Goal: Task Accomplishment & Management: Manage account settings

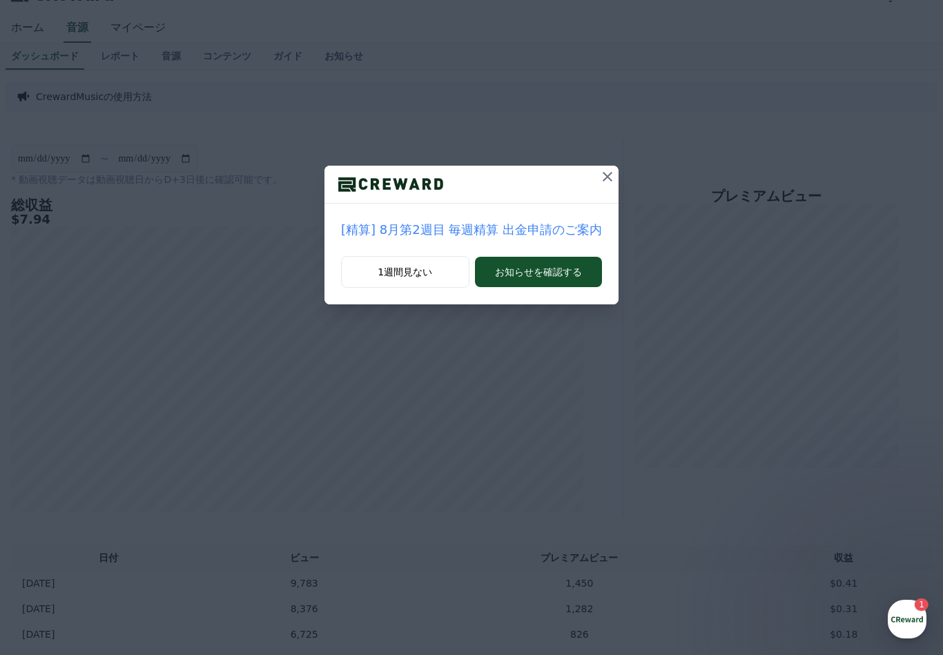
scroll to position [25, 0]
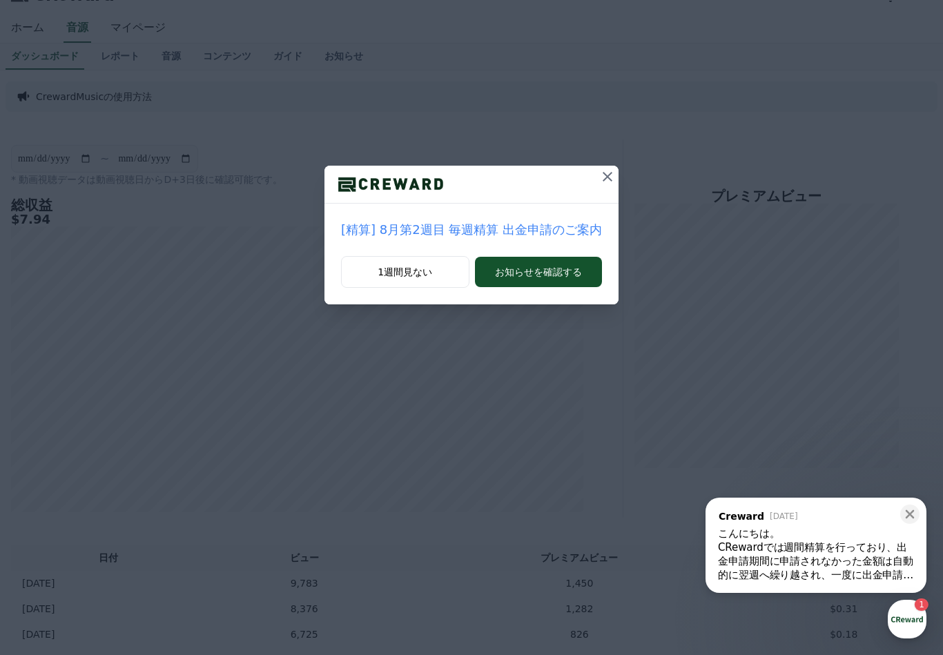
click at [531, 231] on p "[精算] 8月第2週目 毎週精算 出金申請のご案内" at bounding box center [471, 229] width 261 height 19
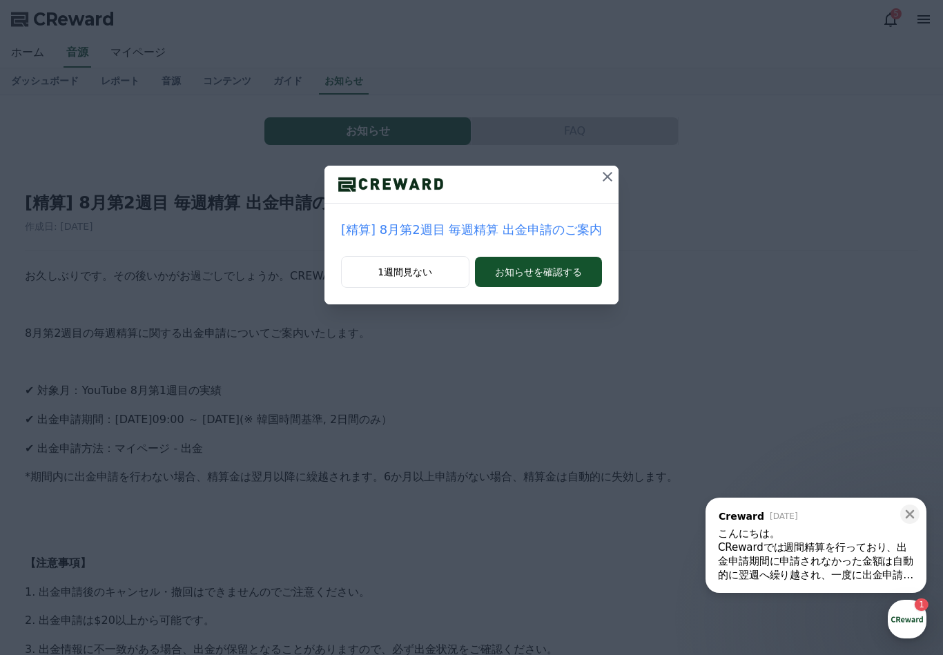
click at [606, 197] on div at bounding box center [607, 184] width 22 height 37
click at [596, 202] on div at bounding box center [607, 184] width 22 height 37
click at [599, 196] on div at bounding box center [607, 184] width 22 height 37
click at [411, 300] on div "1週間見ない お知らせを確認する" at bounding box center [471, 280] width 294 height 48
click at [603, 203] on div at bounding box center [607, 184] width 22 height 37
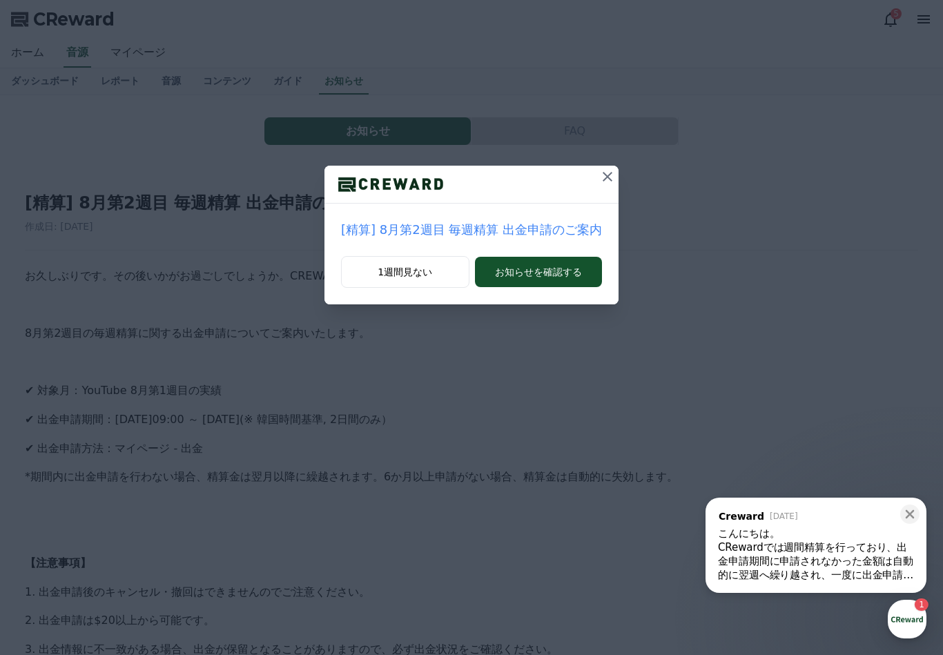
click at [605, 168] on button at bounding box center [607, 177] width 22 height 22
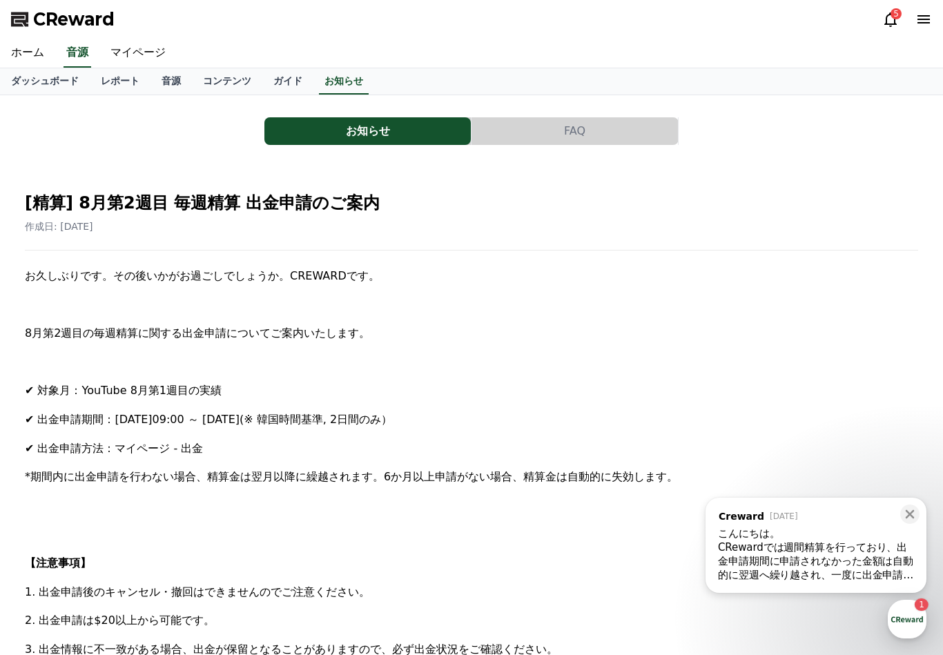
click at [26, 57] on link "ホーム" at bounding box center [27, 53] width 55 height 29
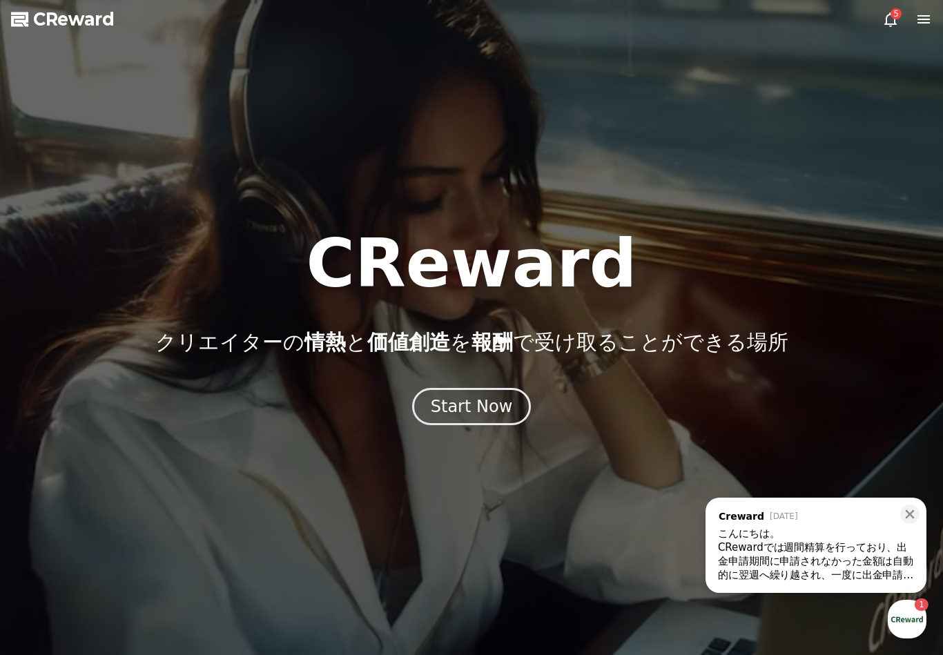
click at [496, 413] on div "Start Now" at bounding box center [472, 406] width 82 height 22
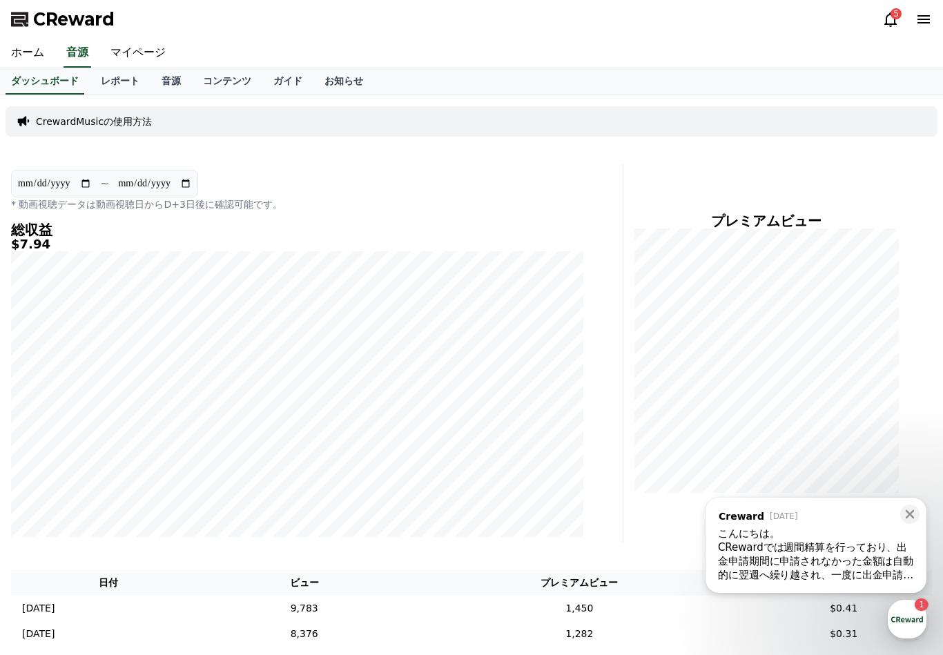
click at [149, 51] on link "マイページ" at bounding box center [137, 53] width 77 height 29
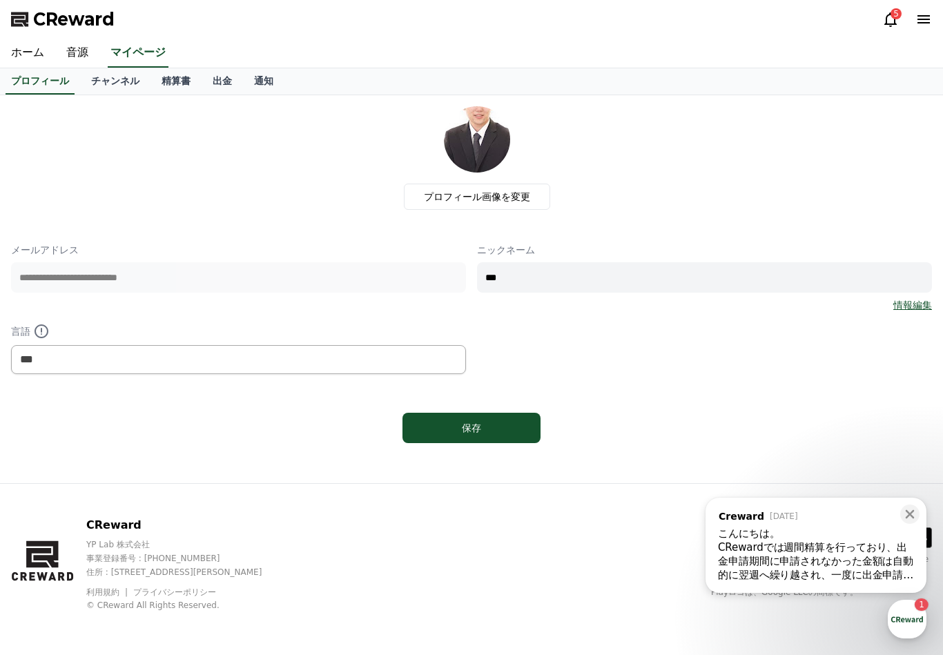
click at [219, 84] on link "出金" at bounding box center [222, 81] width 41 height 26
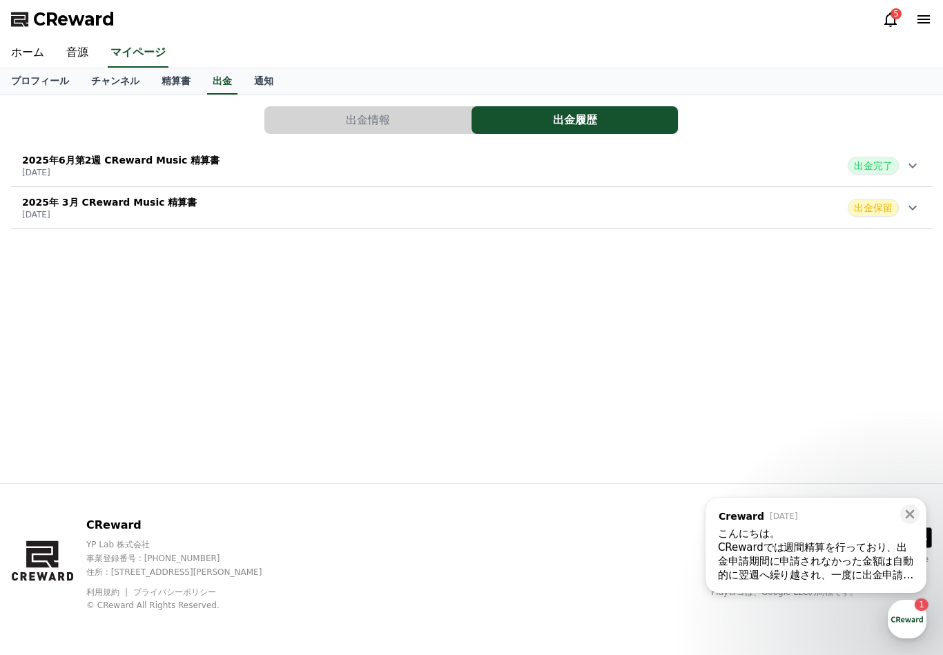
click at [902, 221] on div "[DATE] CReward Music 精算書 [DATE] 出金保留" at bounding box center [471, 208] width 921 height 36
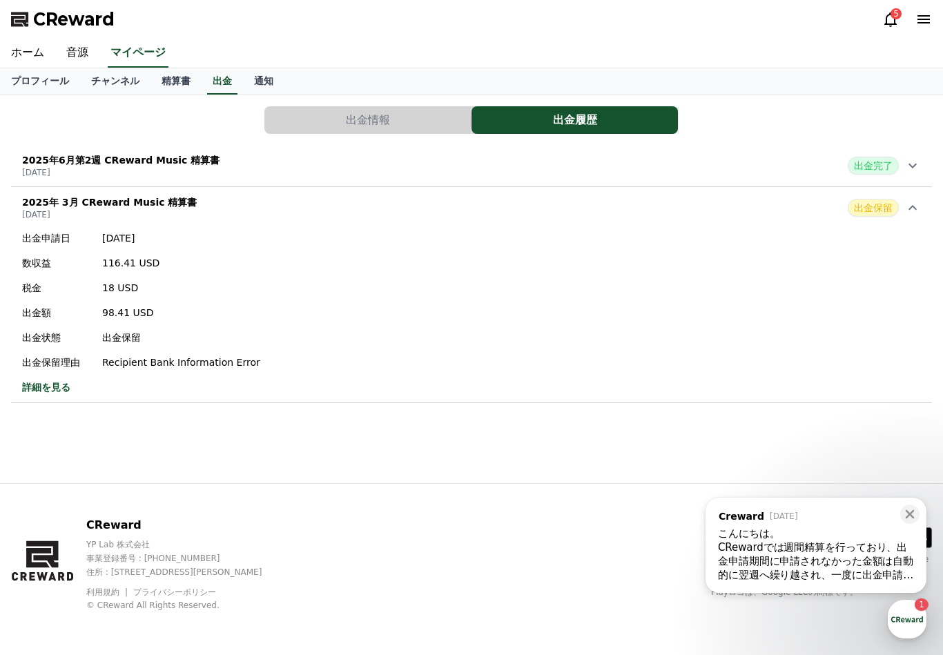
click at [169, 88] on link "精算書" at bounding box center [175, 81] width 51 height 26
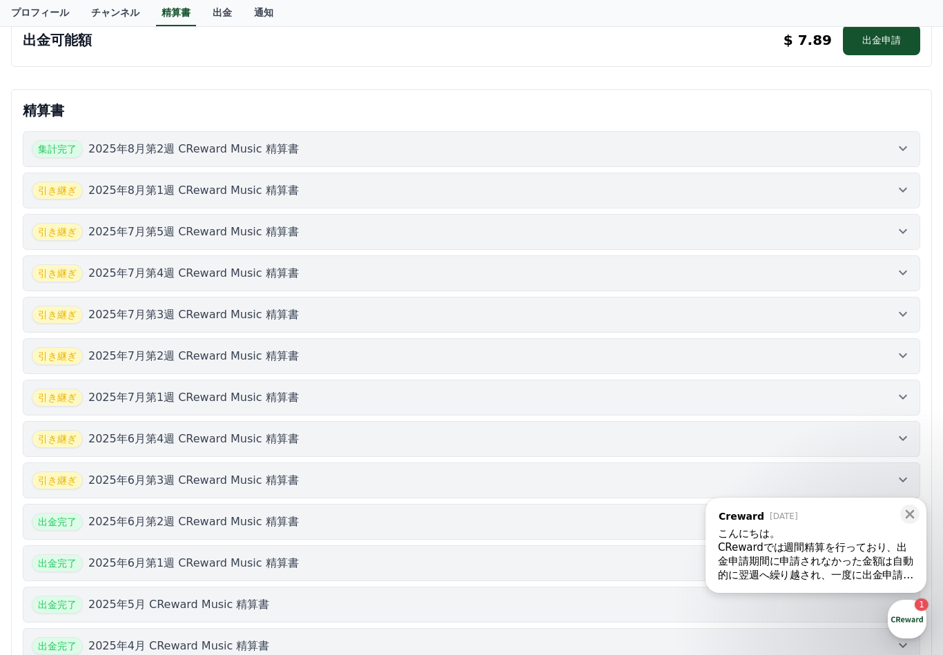
scroll to position [290, 0]
click at [906, 149] on icon at bounding box center [902, 149] width 17 height 17
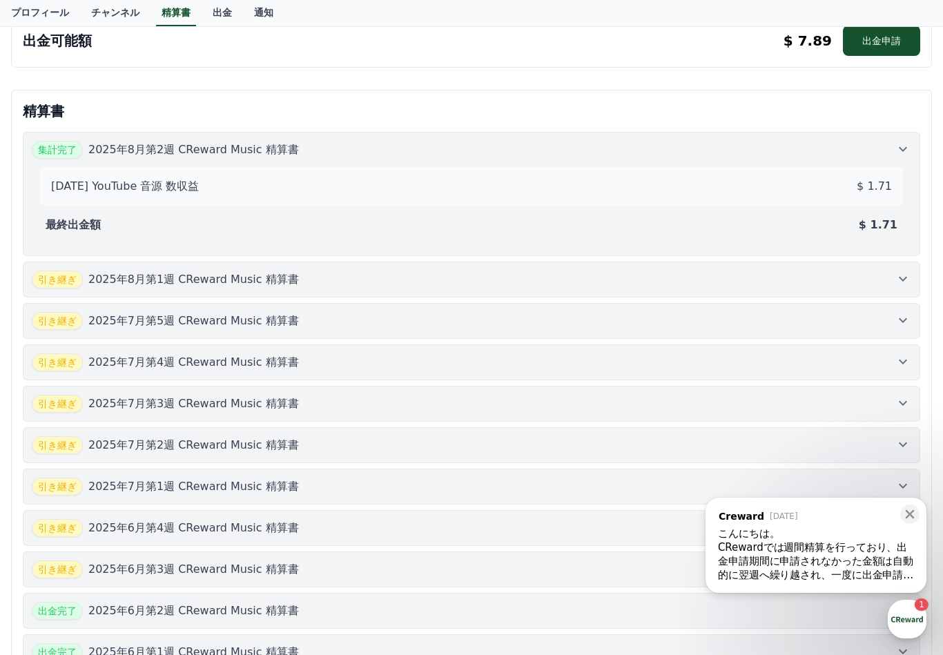
click at [910, 287] on div "引き継ぎ [DATE]第1週 CReward Music 精算書" at bounding box center [471, 280] width 879 height 18
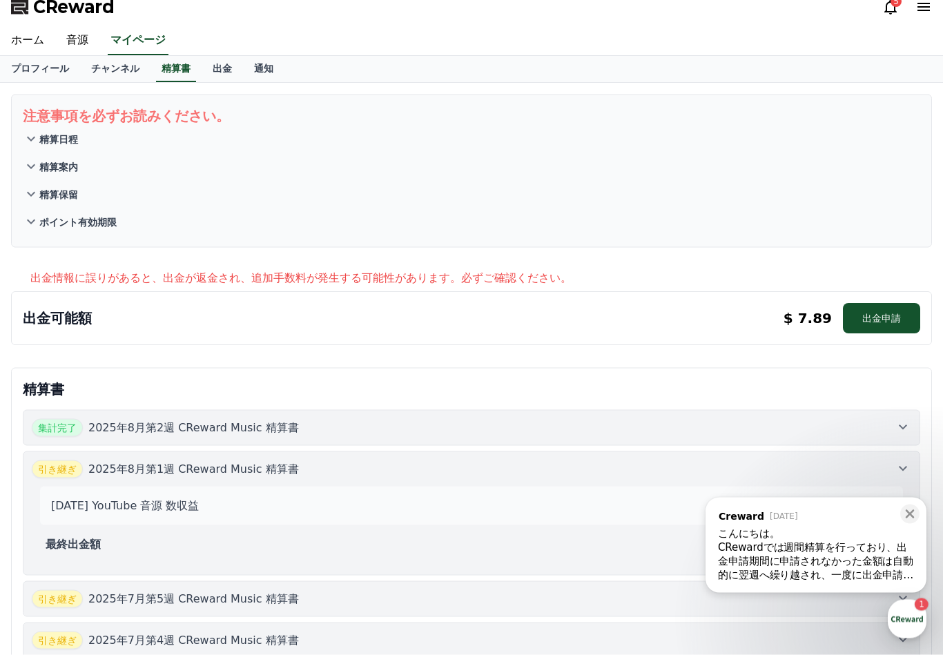
scroll to position [0, 0]
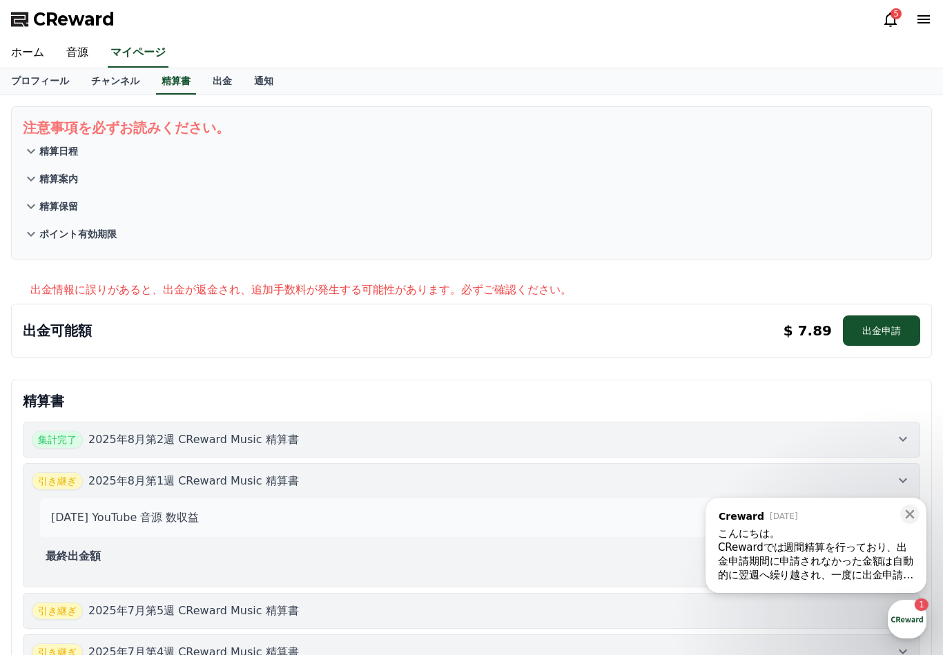
click at [99, 235] on p "ポイント有効期限" at bounding box center [77, 234] width 77 height 14
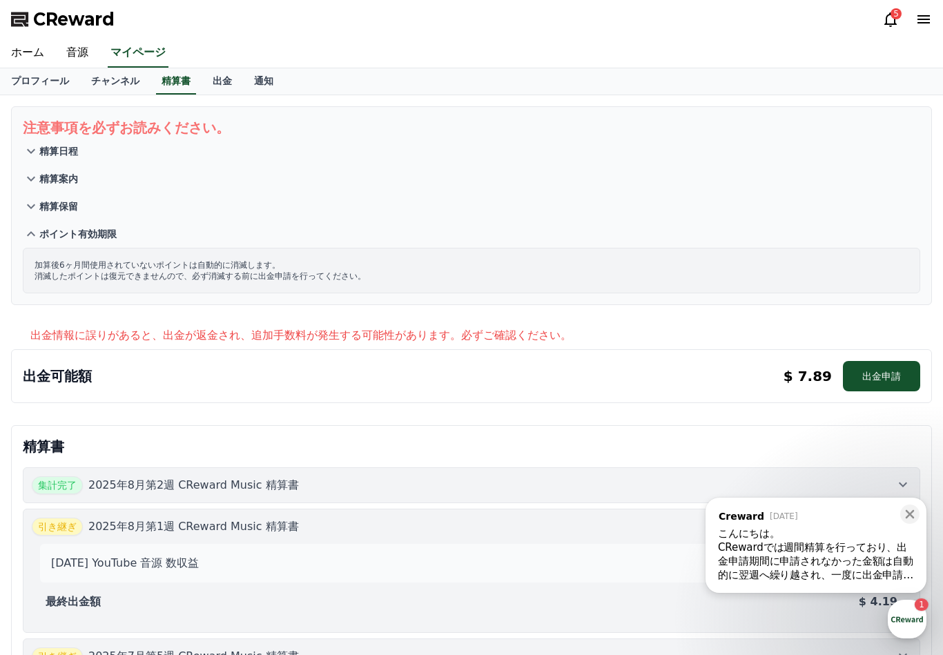
click at [254, 77] on link "通知" at bounding box center [263, 81] width 41 height 26
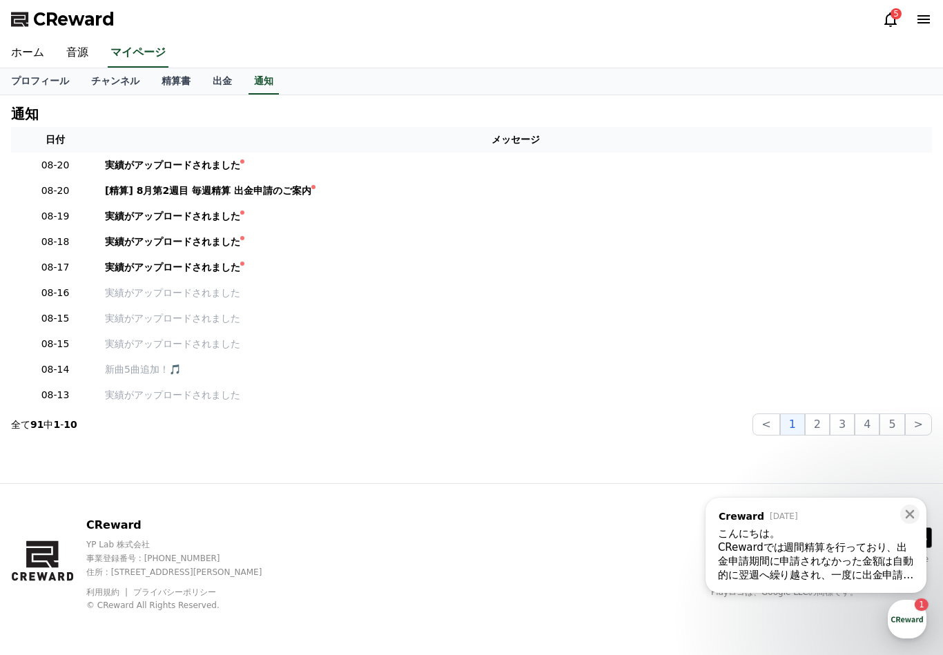
click at [216, 81] on link "出金" at bounding box center [222, 81] width 41 height 26
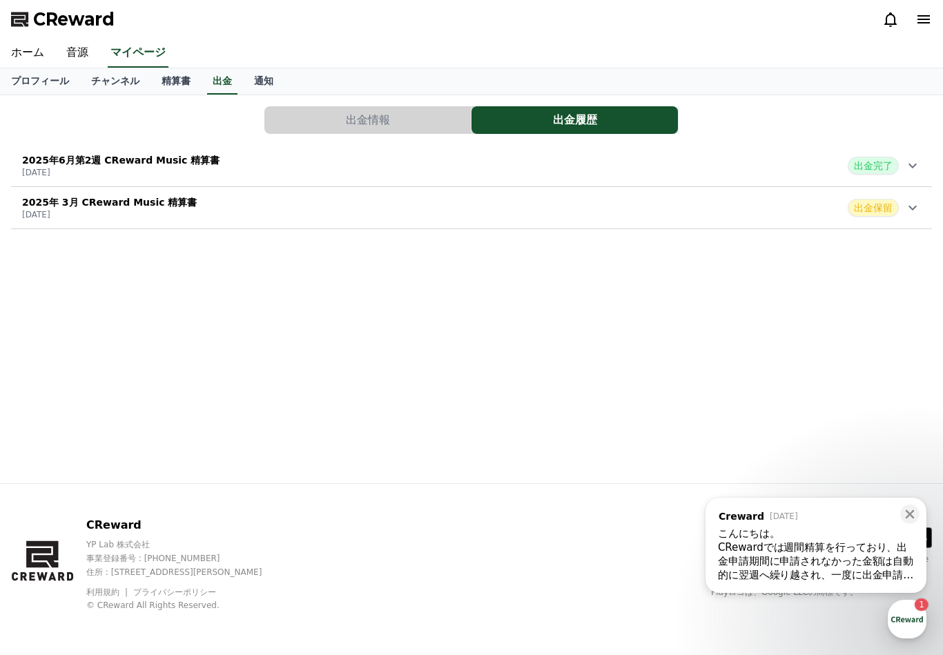
click at [907, 205] on icon at bounding box center [912, 207] width 17 height 17
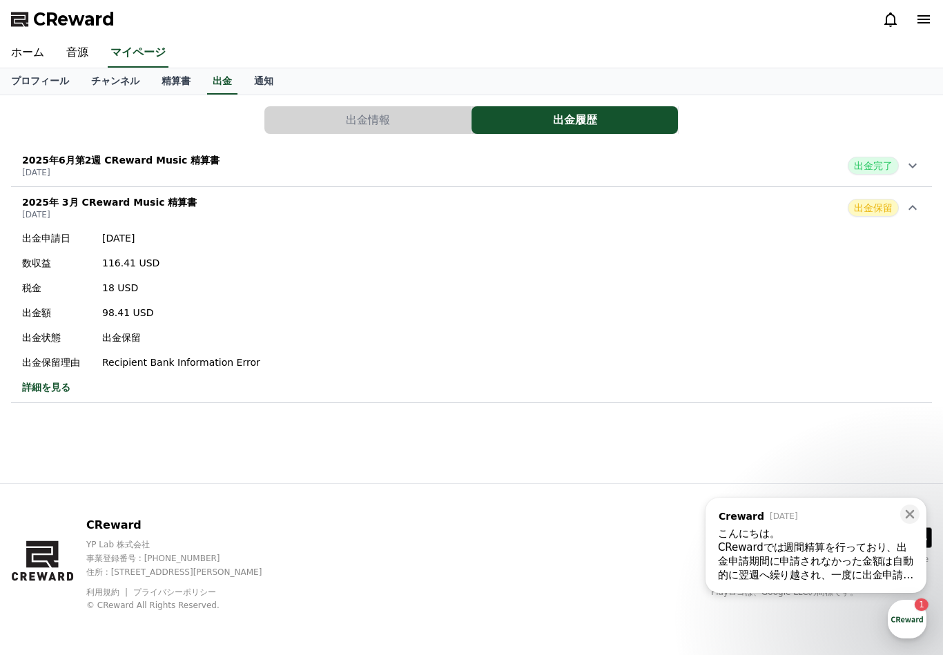
click at [836, 551] on div "CRewardでは週間精算を行っており、出金申請期間に申請されなかった金額は自動的に翌週へ繰り越され、一度に出金申請が可能です。" at bounding box center [816, 560] width 196 height 41
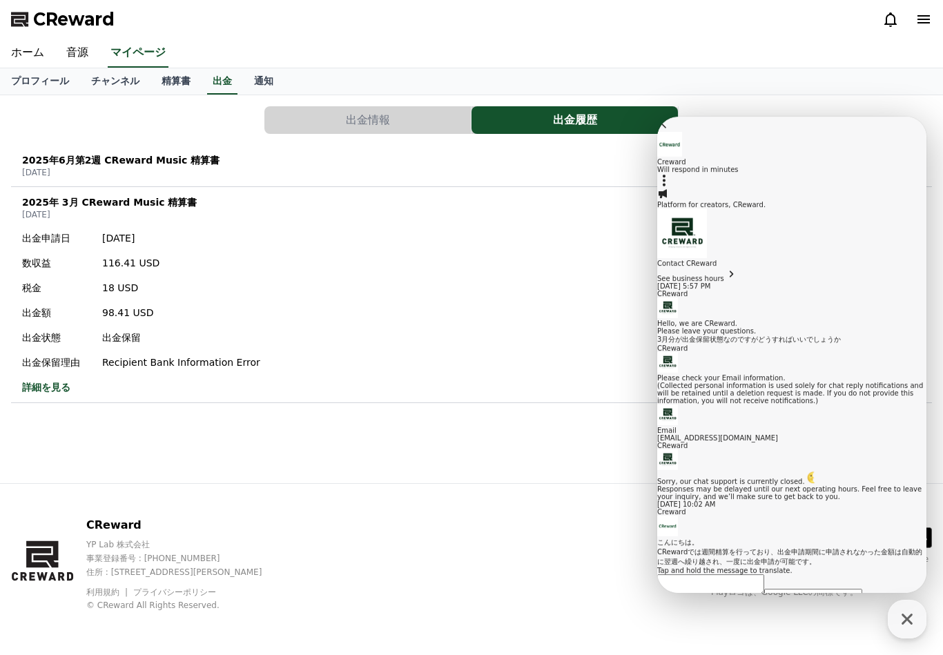
scroll to position [418, 0]
click at [764, 603] on textarea "Messenger Input Textarea" at bounding box center [710, 614] width 107 height 23
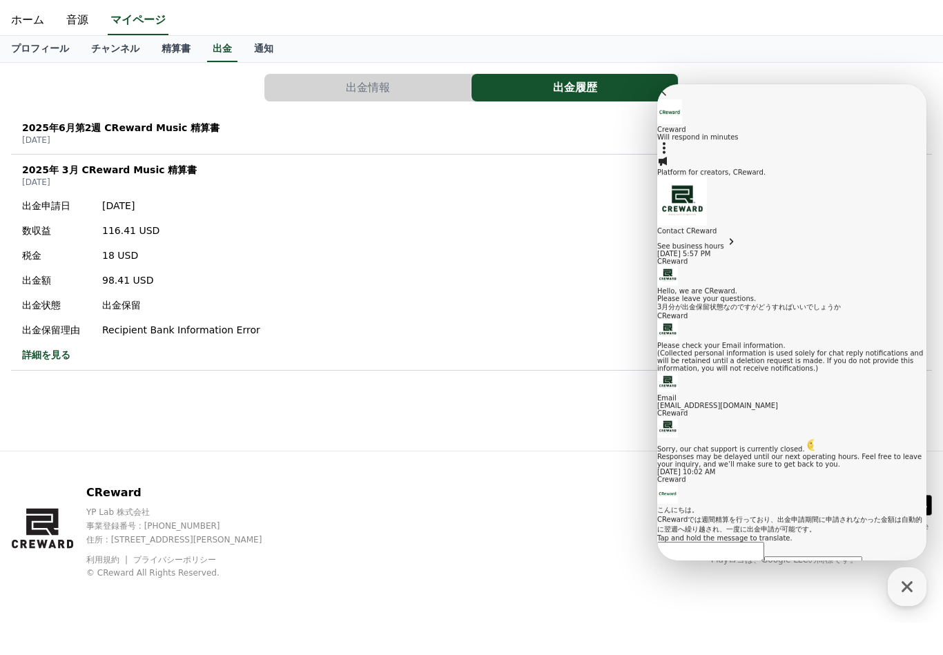
click at [19, 148] on div "[DATE]第2週 CReward Music 精算書 [DATE] 出金完了" at bounding box center [471, 166] width 921 height 36
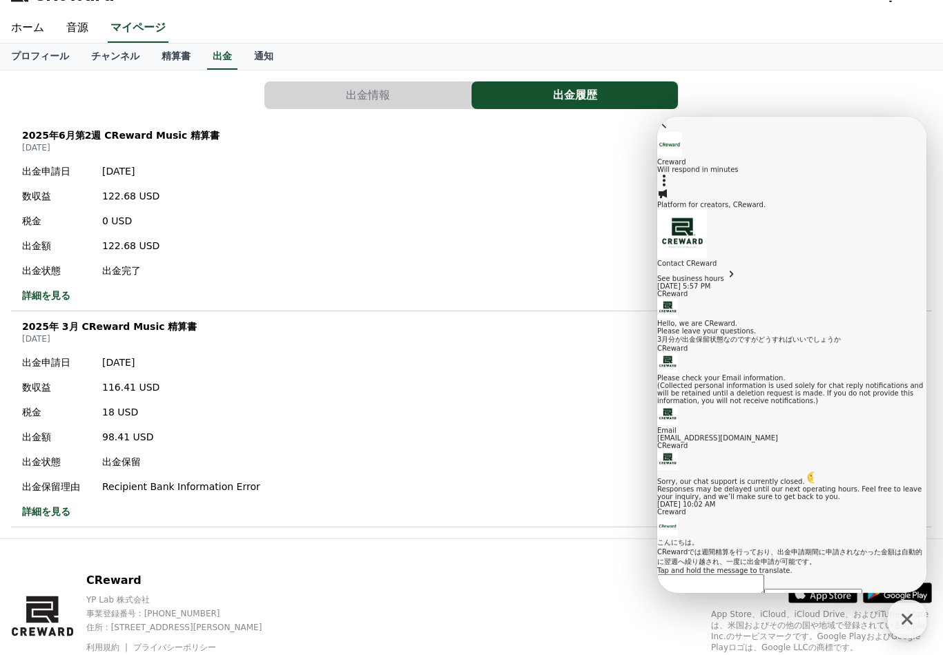
click at [737, 603] on textarea "Messenger Input Textarea" at bounding box center [710, 614] width 107 height 23
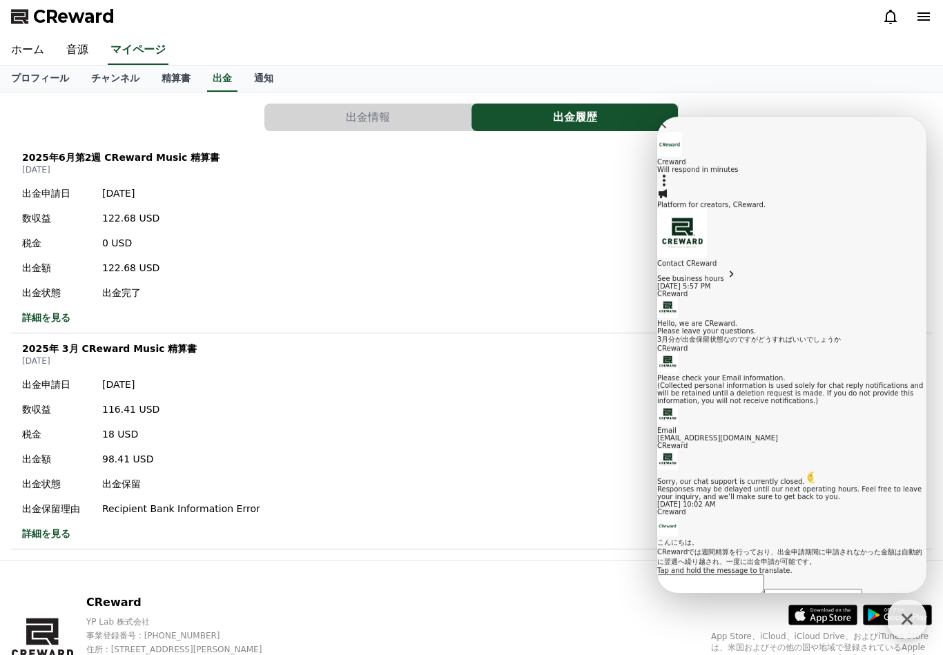
scroll to position [2, 0]
click at [323, 112] on button "出金情報" at bounding box center [367, 118] width 206 height 28
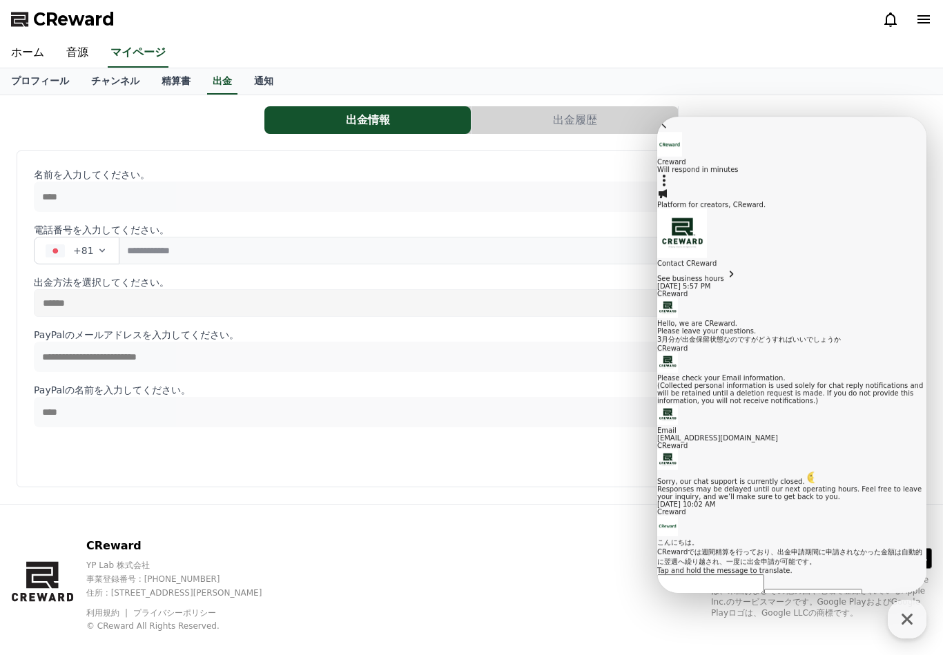
click at [167, 83] on link "精算書" at bounding box center [175, 81] width 51 height 26
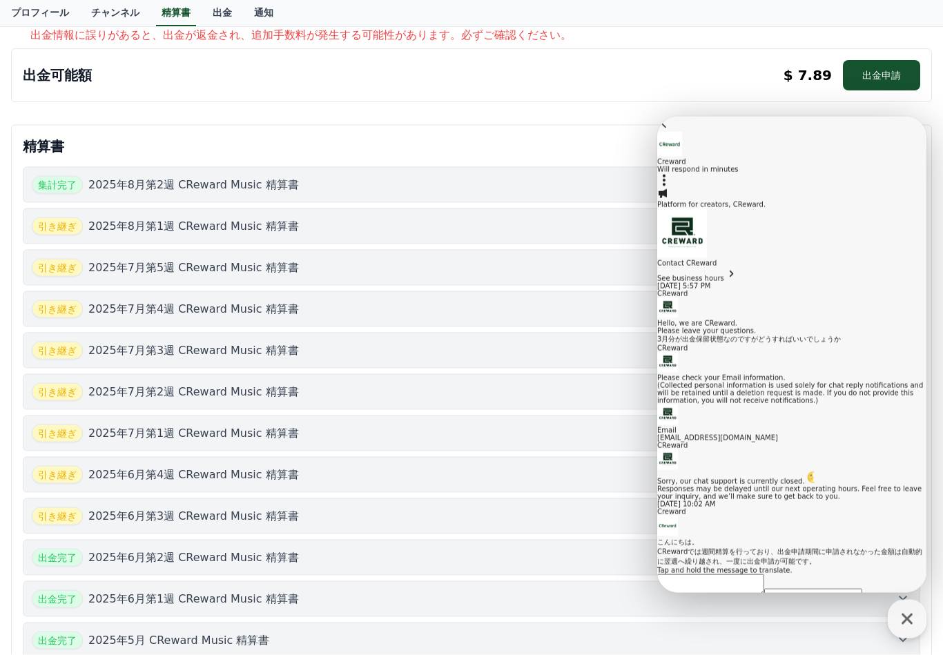
click at [348, 189] on div "集計完了 [DATE]第2週 CReward Music 精算書" at bounding box center [471, 185] width 879 height 18
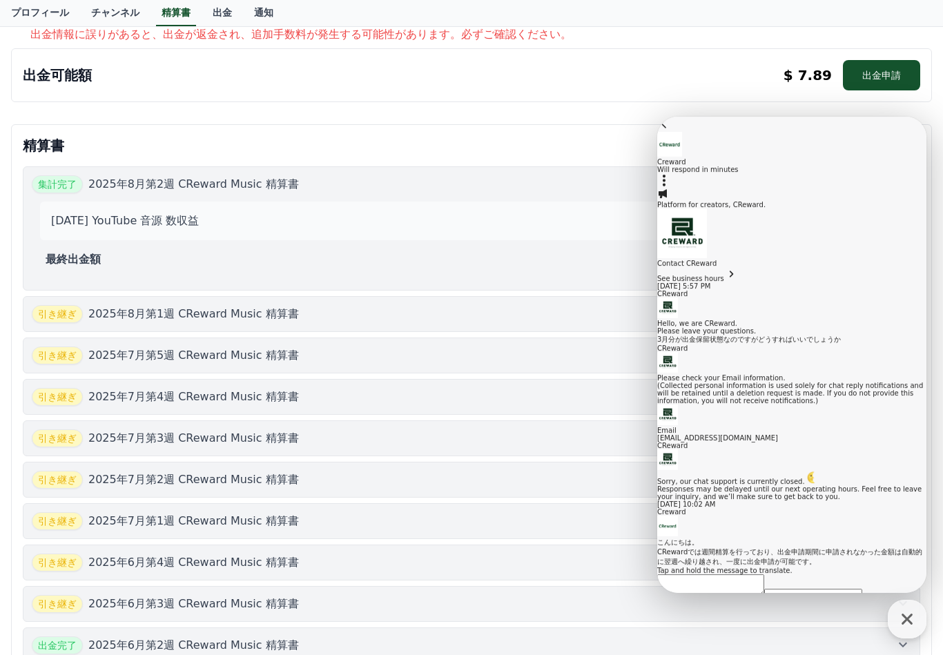
click at [186, 213] on p "[DATE] YouTube 音源 数収益" at bounding box center [125, 221] width 148 height 17
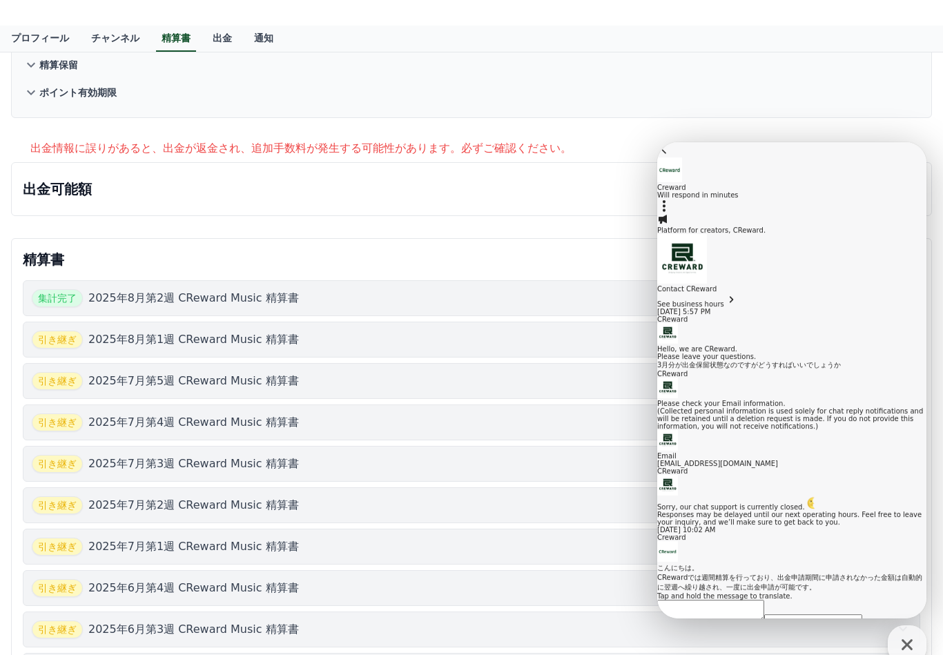
scroll to position [0, 0]
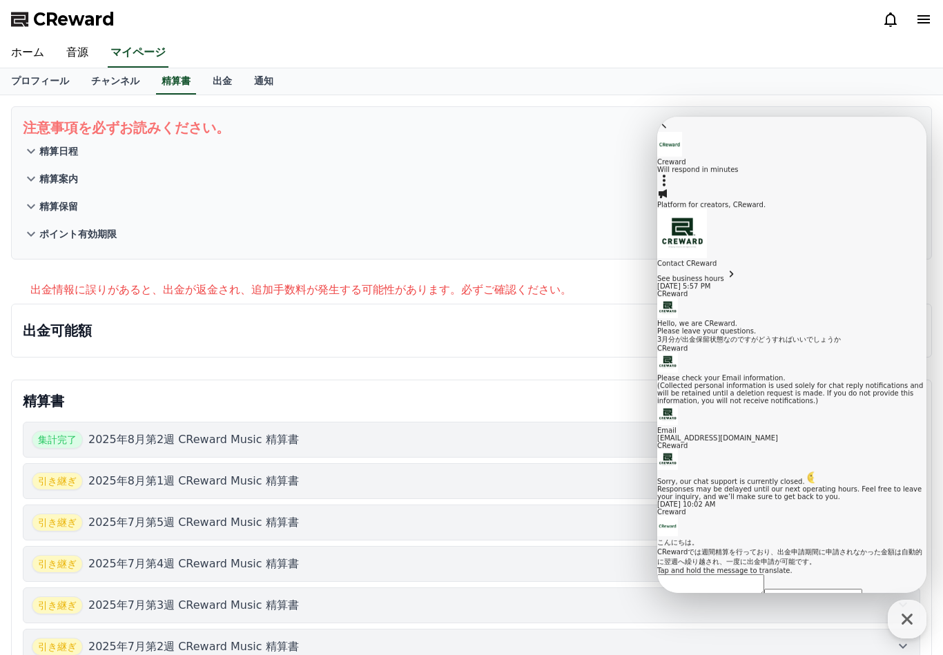
click at [210, 83] on link "出金" at bounding box center [222, 81] width 41 height 26
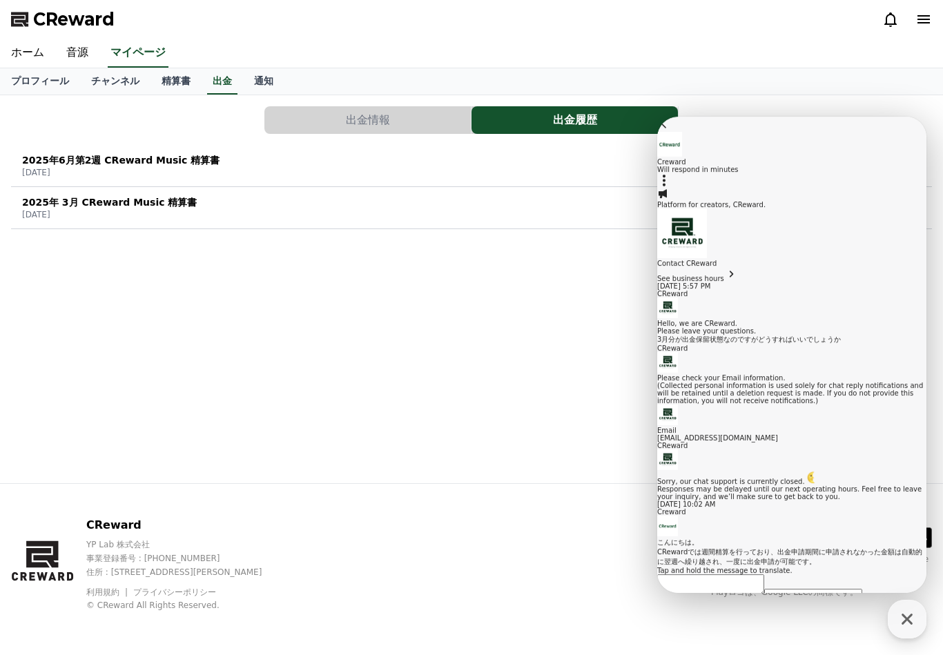
click at [291, 209] on div "[DATE] CReward Music 精算書 [DATE] 出金保留" at bounding box center [471, 208] width 921 height 36
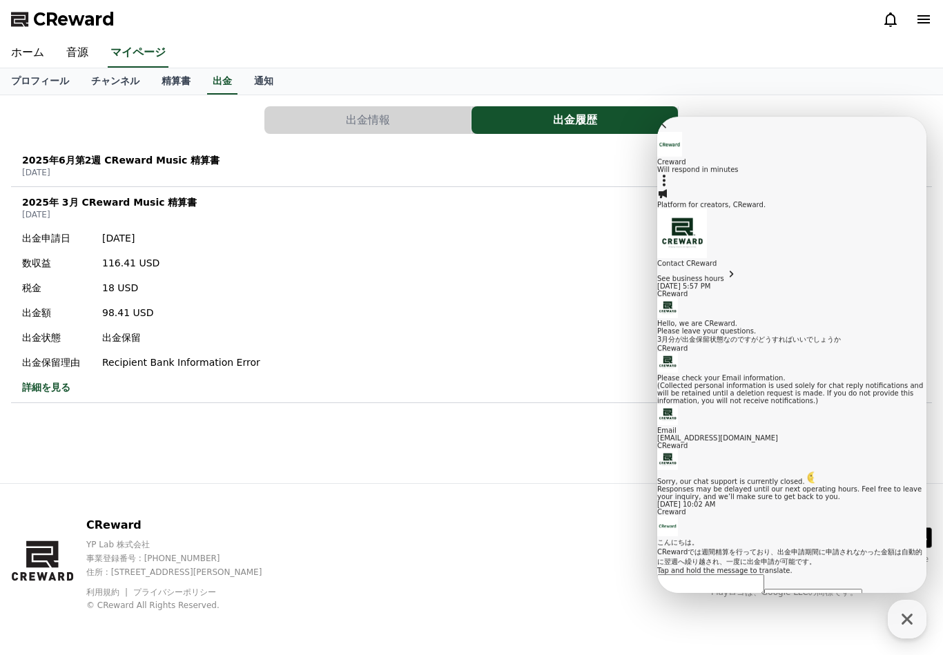
click at [172, 81] on link "精算書" at bounding box center [175, 81] width 51 height 26
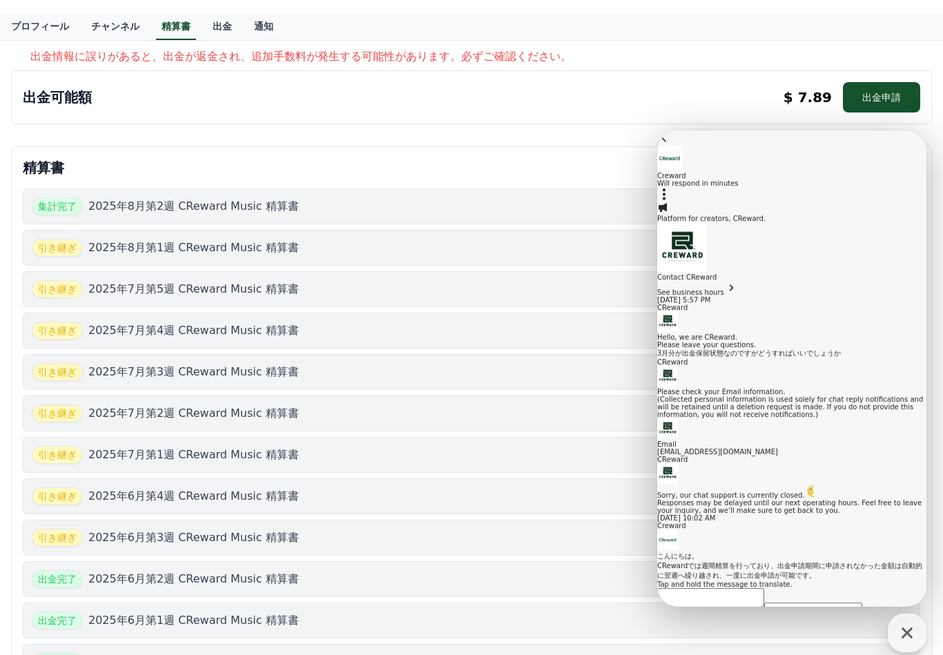
scroll to position [231, 0]
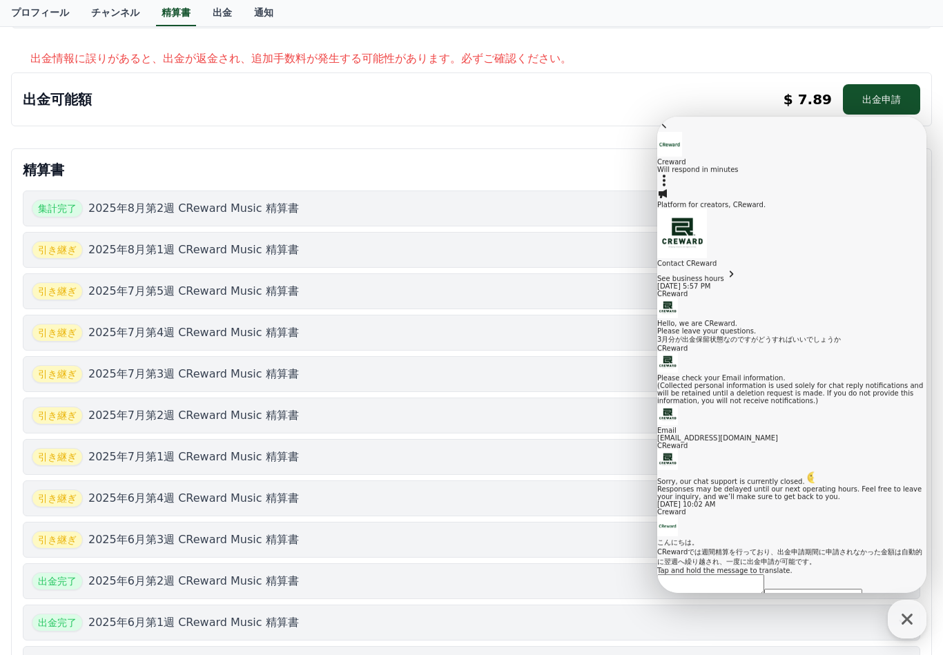
click at [785, 603] on textarea "**********" at bounding box center [764, 621] width 215 height 37
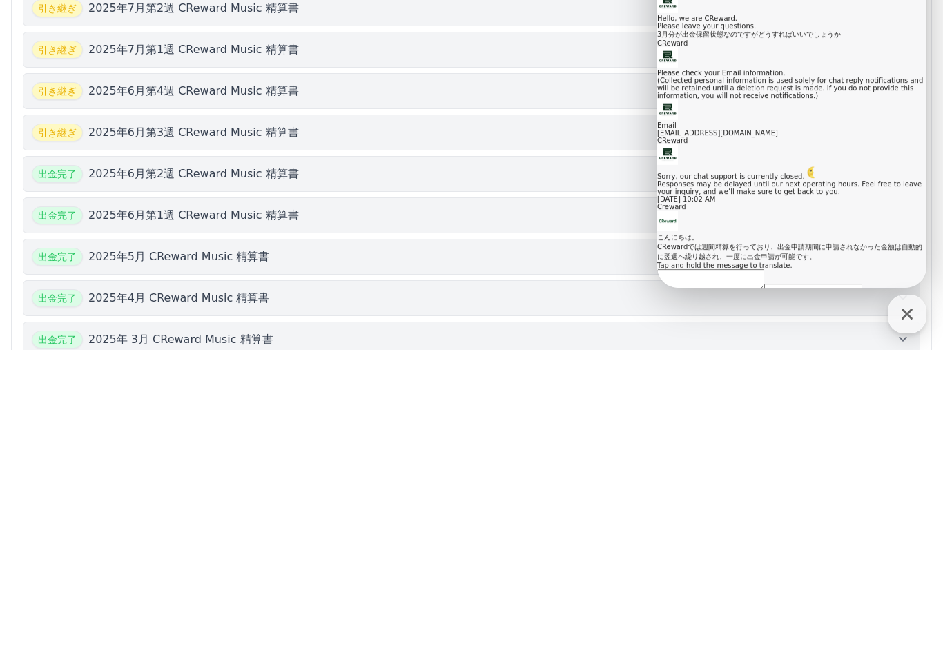
click at [823, 297] on textarea "**********" at bounding box center [764, 315] width 215 height 37
type textarea "**********"
click at [672, 367] on icon at bounding box center [665, 373] width 14 height 12
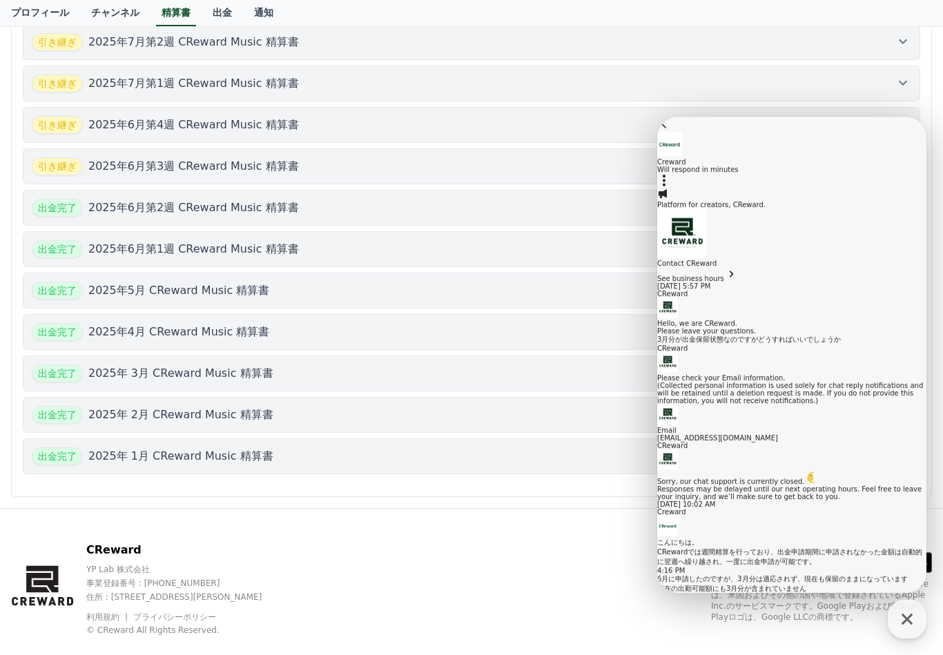
click at [834, 598] on span "日本語" at bounding box center [844, 602] width 21 height 8
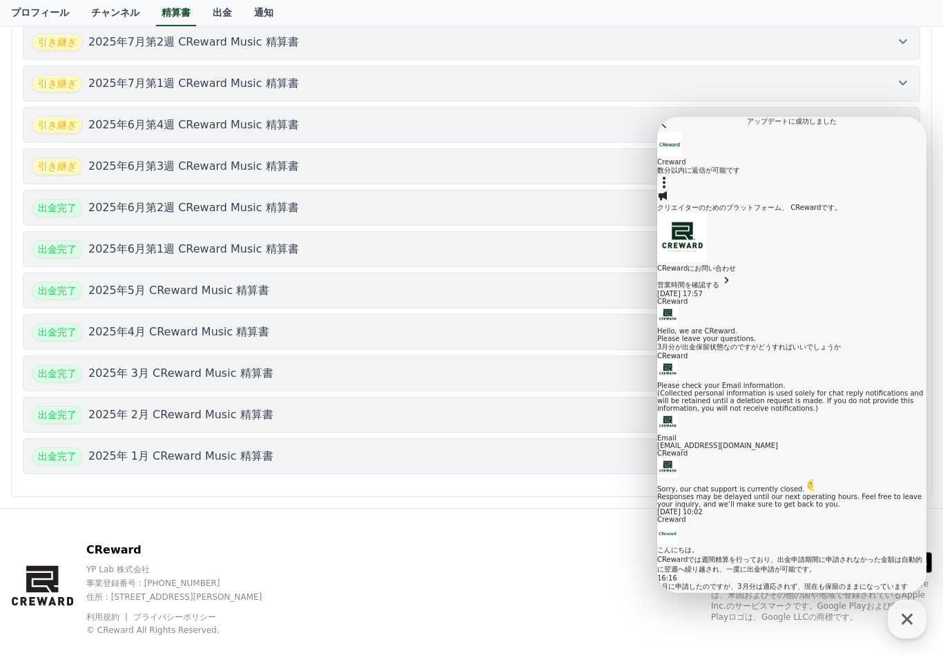
scroll to position [574, 0]
click at [743, 84] on div "引き継ぎ [DATE]第1週 CReward Music 精算書" at bounding box center [471, 84] width 879 height 18
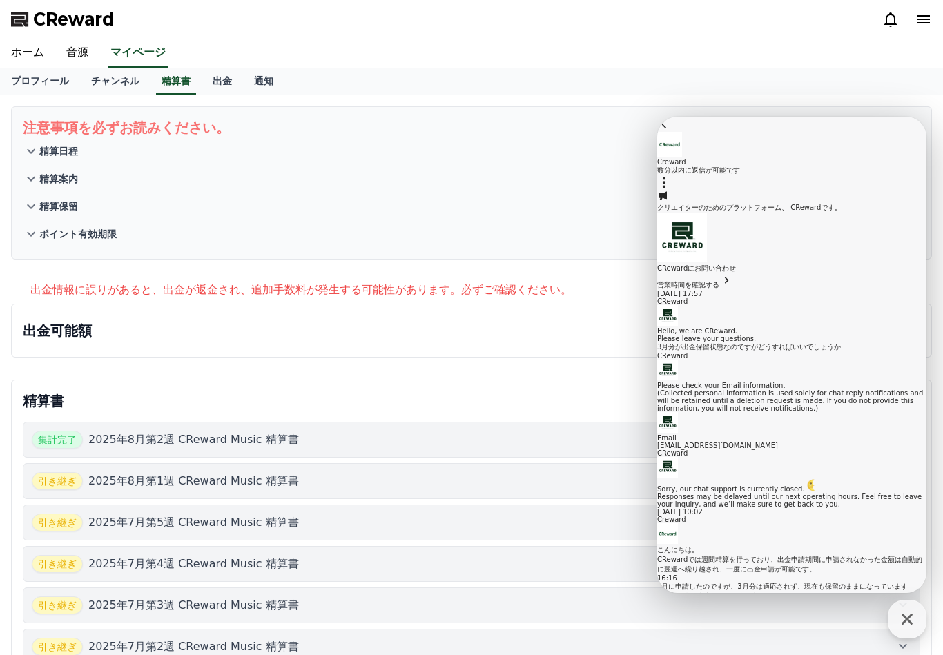
scroll to position [1, 0]
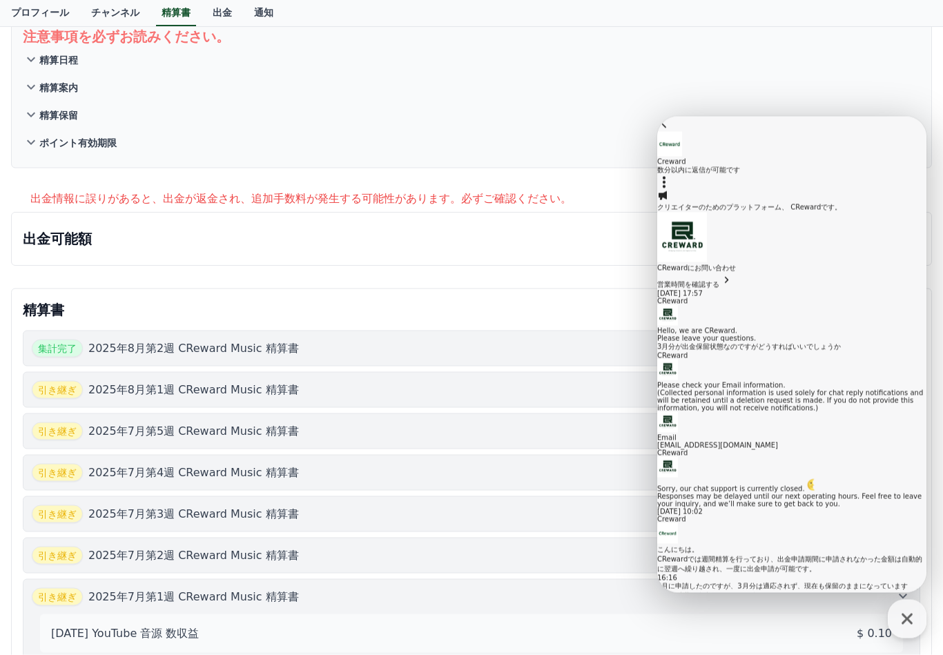
click at [208, 8] on link "出金" at bounding box center [222, 13] width 41 height 26
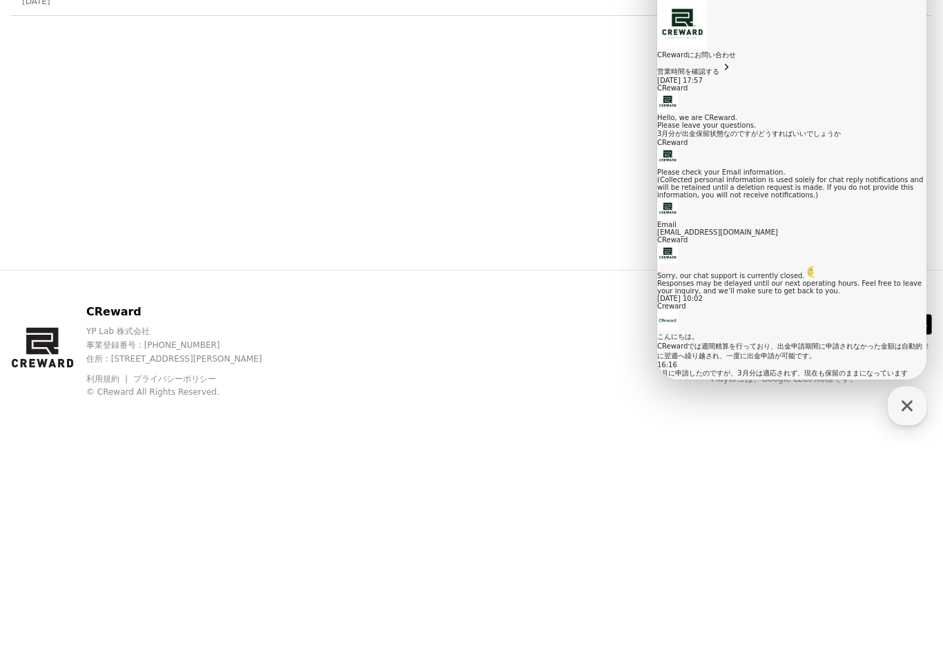
click at [445, 197] on div "出金情報 出金履歴 [DATE]第2週 CReward Music 精算書 [DATE] 出金完了 [DATE] CReward Music 精算書 [DAT…" at bounding box center [471, 289] width 943 height 388
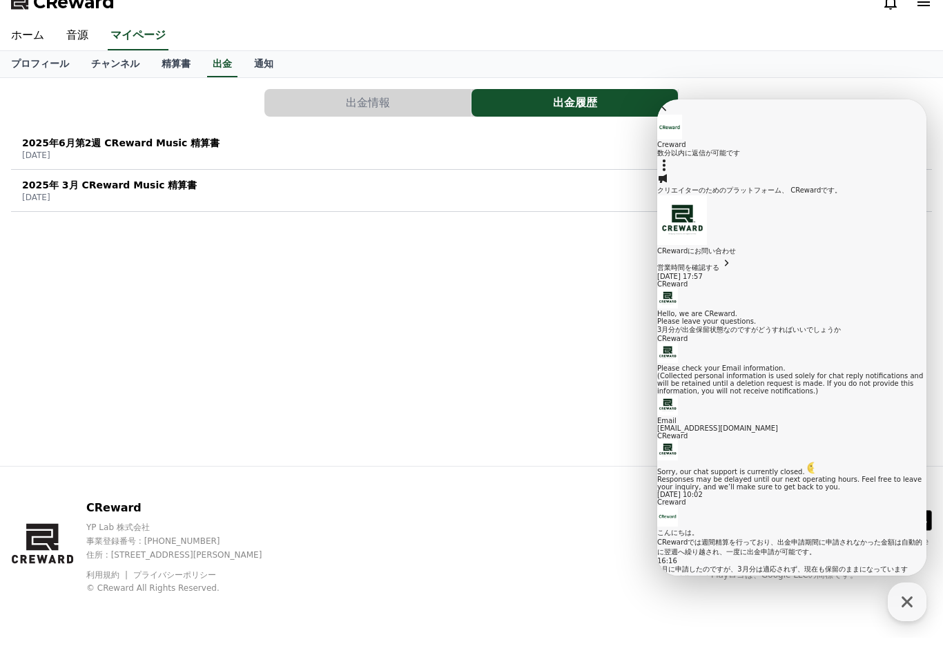
scroll to position [23, 0]
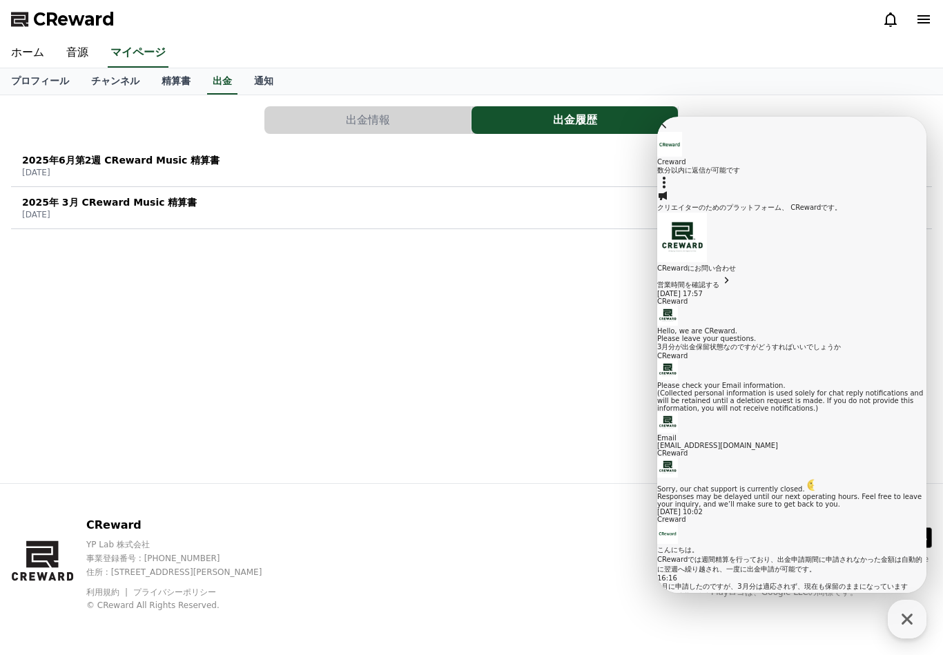
click at [438, 289] on div "出金情報 出金履歴 [DATE]第2週 CReward Music 精算書 [DATE] 出金完了 [DATE] CReward Music 精算書 [DAT…" at bounding box center [471, 289] width 943 height 388
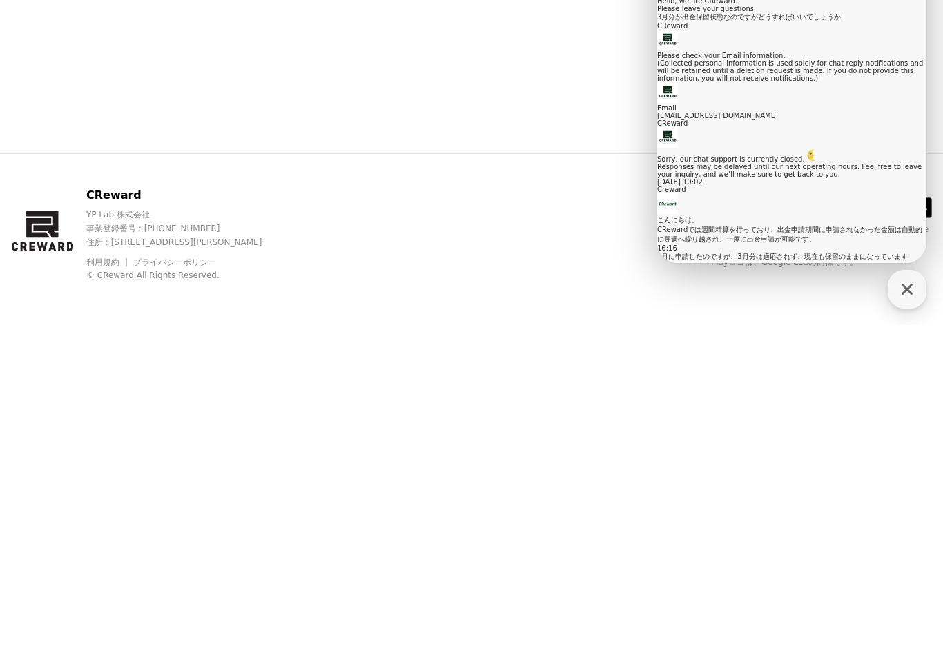
scroll to position [748, 0]
click at [845, 427] on textarea "**********" at bounding box center [764, 438] width 215 height 23
type textarea "**********"
click at [672, 469] on icon at bounding box center [665, 475] width 14 height 12
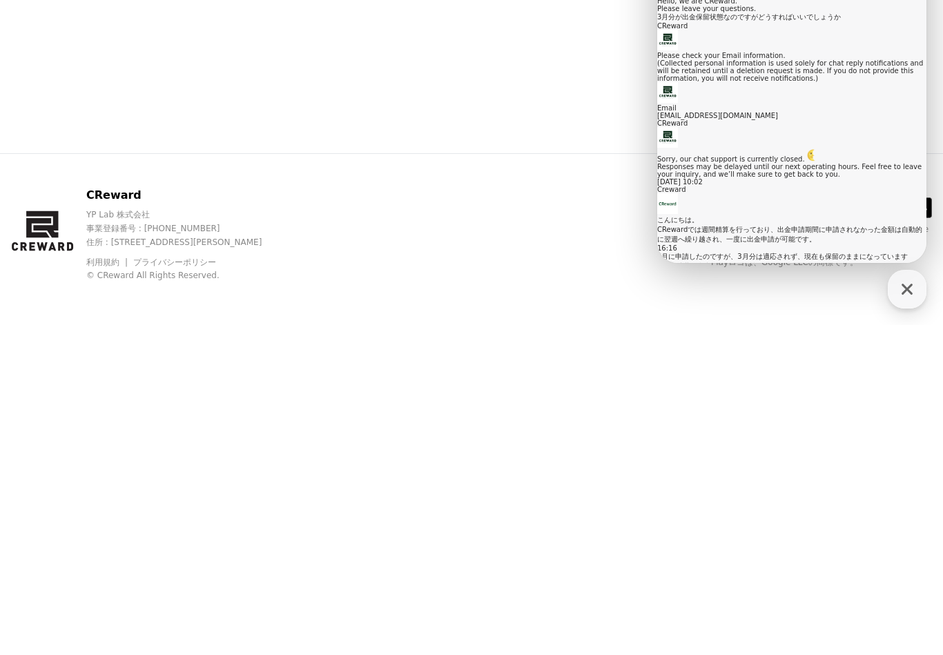
click at [531, 484] on div "CReward YP Lab 株式会社 事業登録番号 : [PHONE_NUMBER] 住所 : [STREET_ADDRESS][PERSON_NAME] …" at bounding box center [471, 569] width 943 height 171
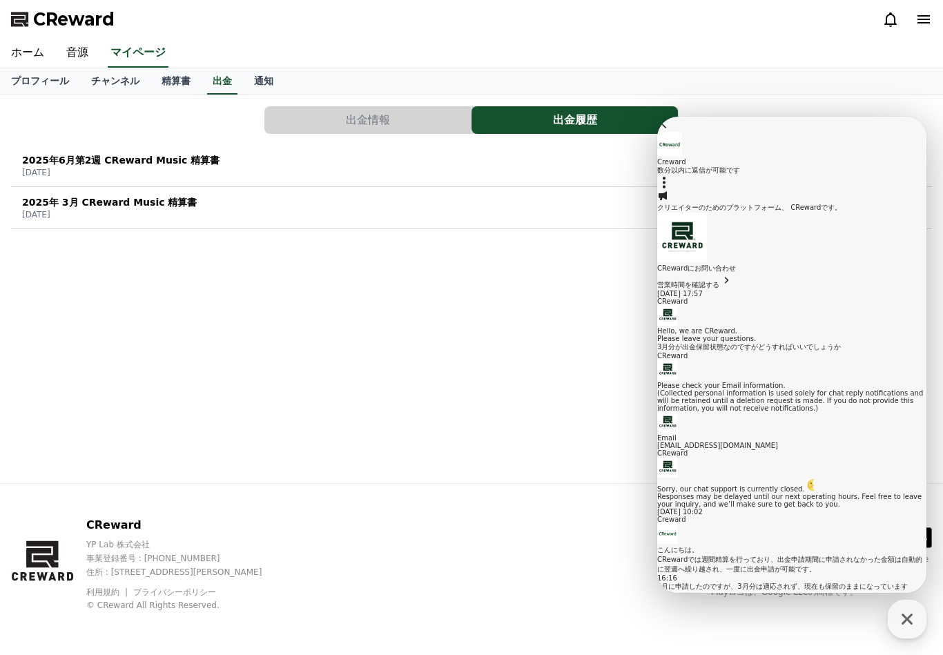
scroll to position [730, 0]
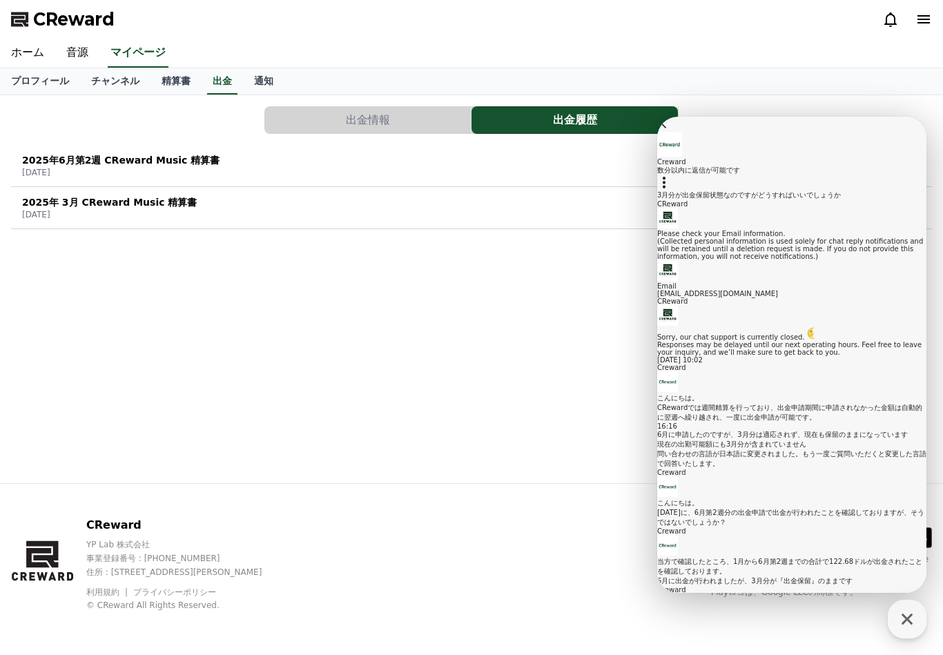
click at [491, 355] on div "出金情報 出金履歴 [DATE]第2週 CReward Music 精算書 [DATE] 出金完了 [DATE] CReward Music 精算書 [DAT…" at bounding box center [471, 289] width 943 height 388
click at [671, 130] on icon at bounding box center [664, 124] width 14 height 14
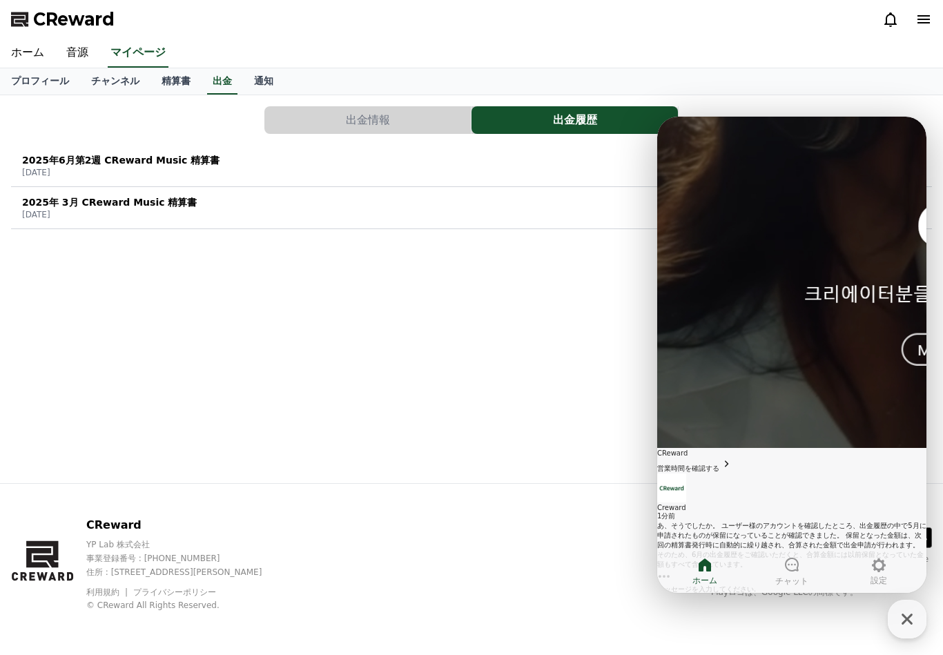
click at [555, 319] on div "出金情報 出金履歴 [DATE]第2週 CReward Music 精算書 [DATE] 出金完了 [DATE] CReward Music 精算書 [DAT…" at bounding box center [471, 289] width 943 height 388
click at [920, 106] on div "出金情報 出金履歴" at bounding box center [471, 120] width 921 height 28
click at [911, 623] on icon "button" at bounding box center [906, 619] width 11 height 11
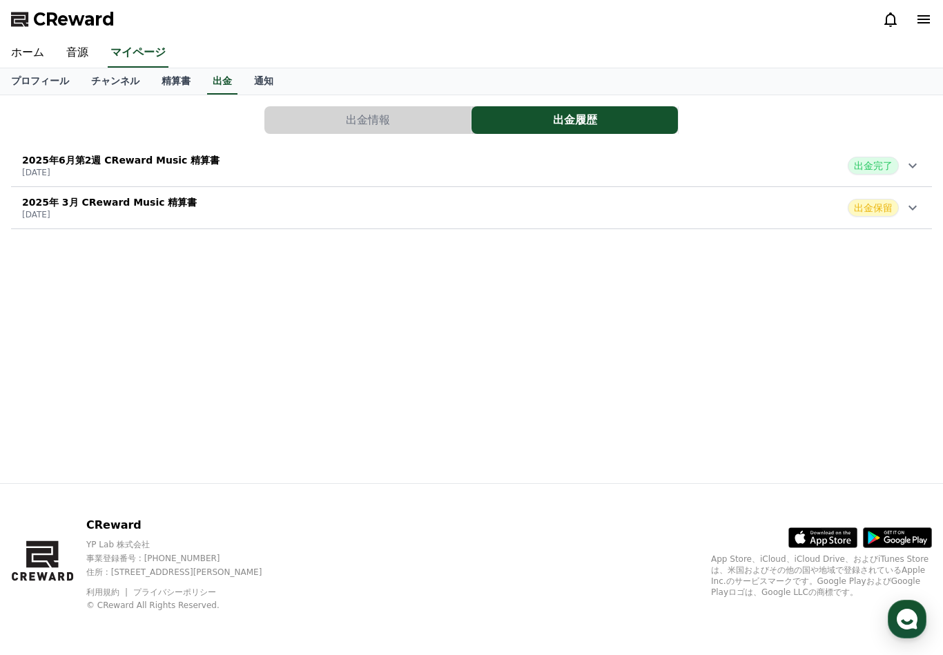
click at [913, 199] on icon at bounding box center [912, 207] width 17 height 17
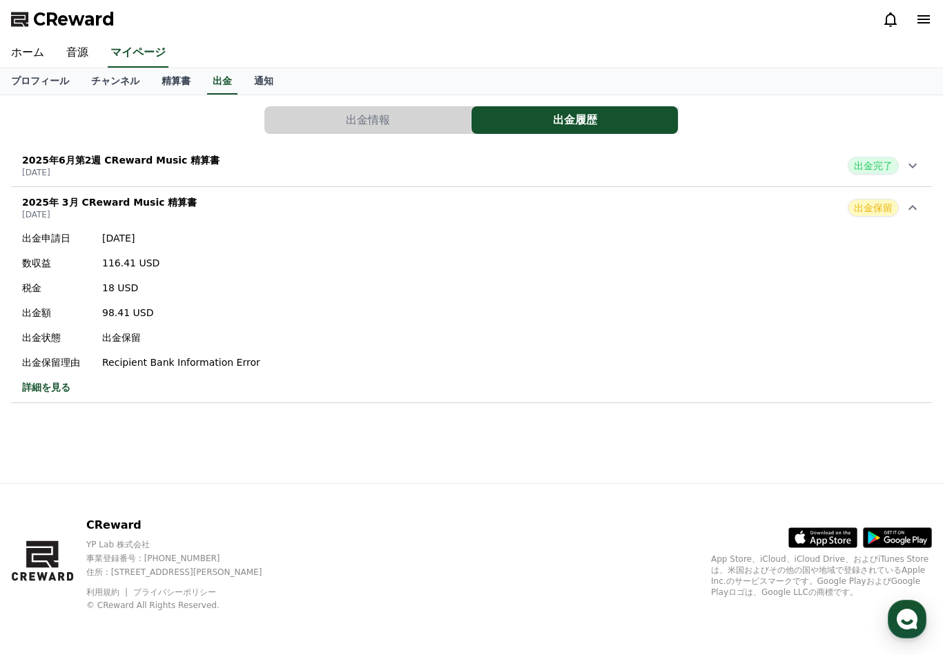
click at [920, 157] on icon at bounding box center [912, 165] width 17 height 17
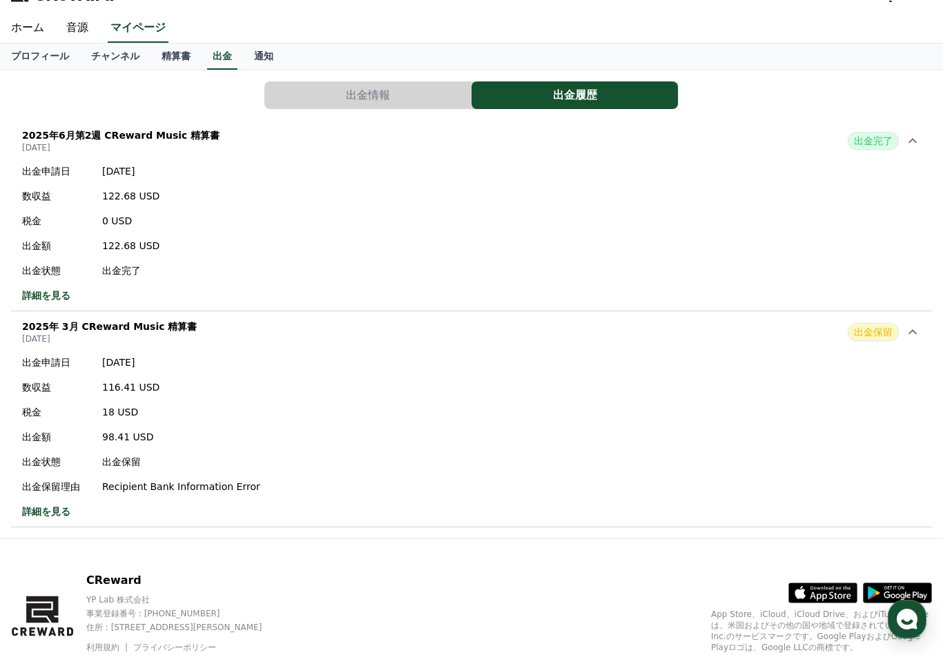
click at [173, 58] on link "精算書" at bounding box center [175, 56] width 51 height 26
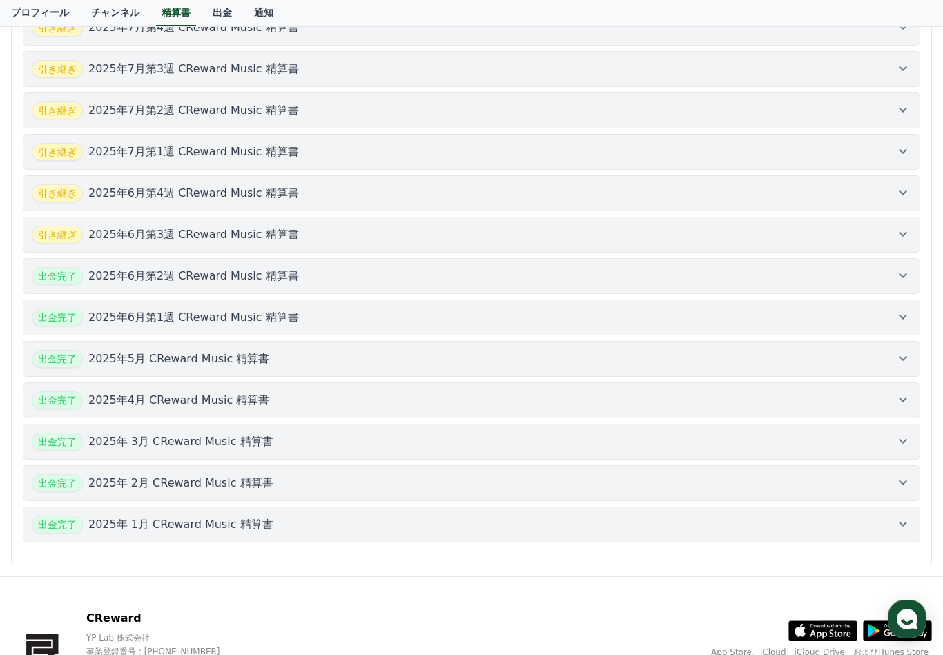
scroll to position [605, 0]
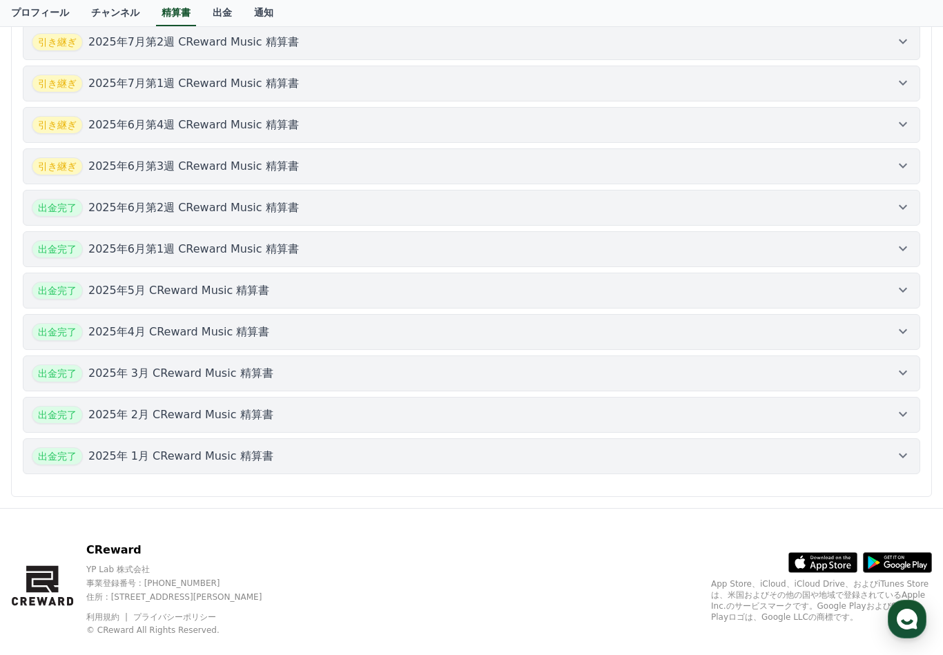
click at [899, 372] on icon at bounding box center [903, 373] width 8 height 5
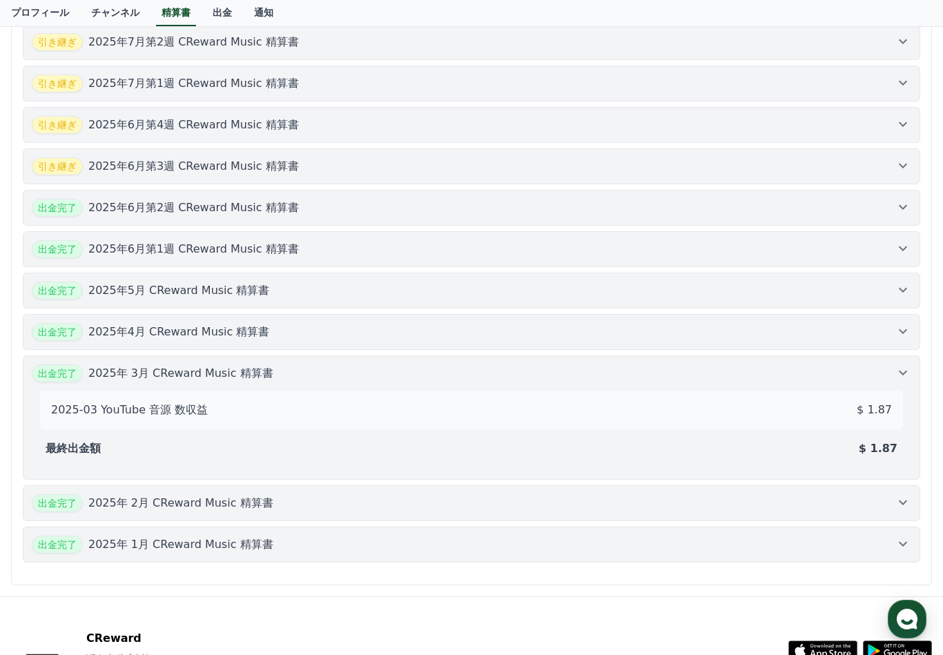
click at [893, 337] on div "出金完了 [DATE] CReward Music 精算書" at bounding box center [471, 332] width 879 height 18
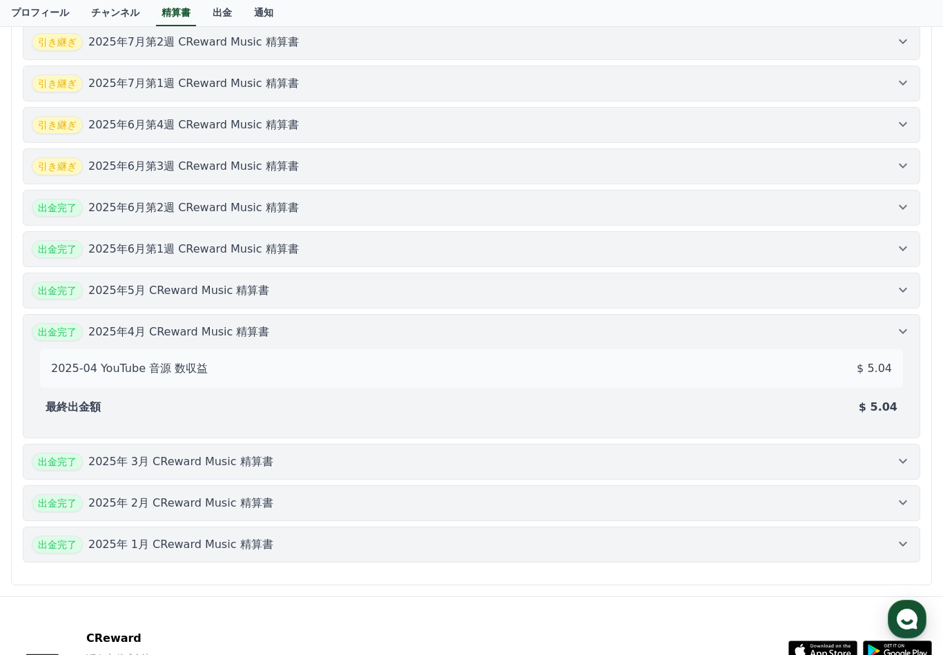
click at [897, 308] on button "出金完了 [DATE] CReward Music 精算書" at bounding box center [471, 291] width 897 height 36
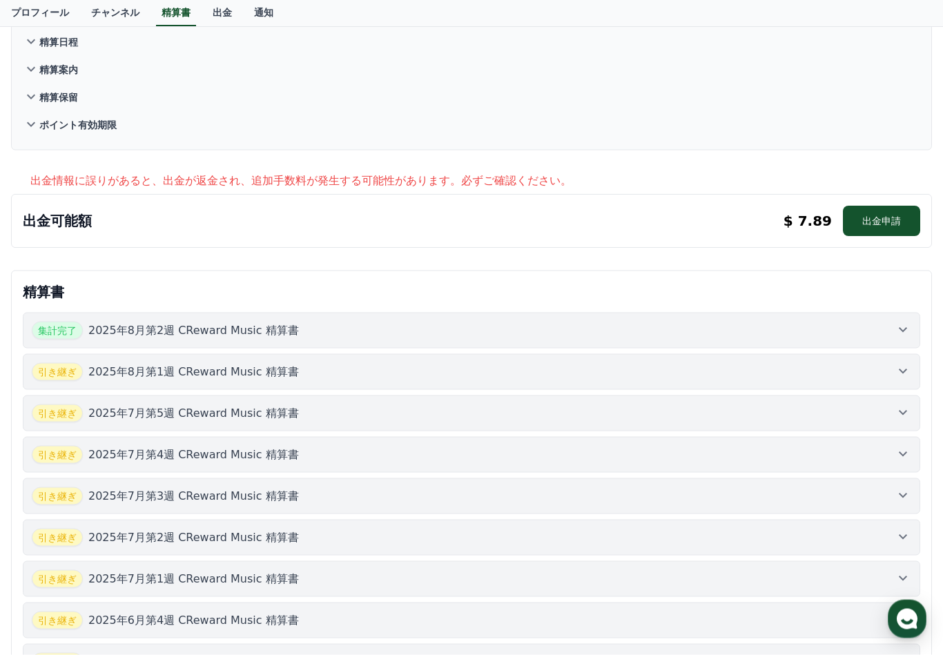
scroll to position [0, 0]
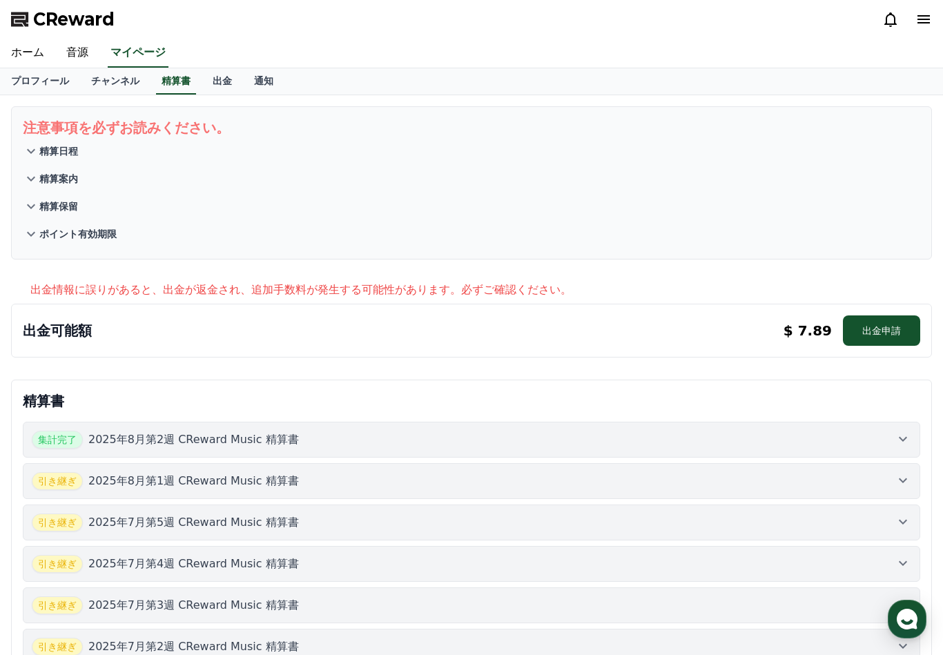
click at [253, 79] on link "通知" at bounding box center [263, 81] width 41 height 26
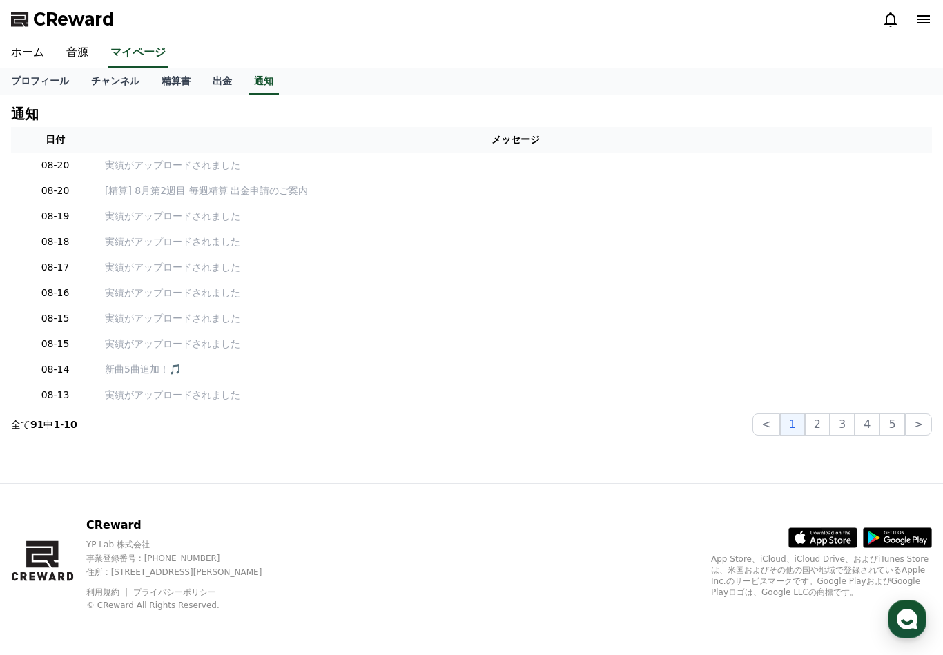
click at [206, 87] on link "出金" at bounding box center [222, 81] width 41 height 26
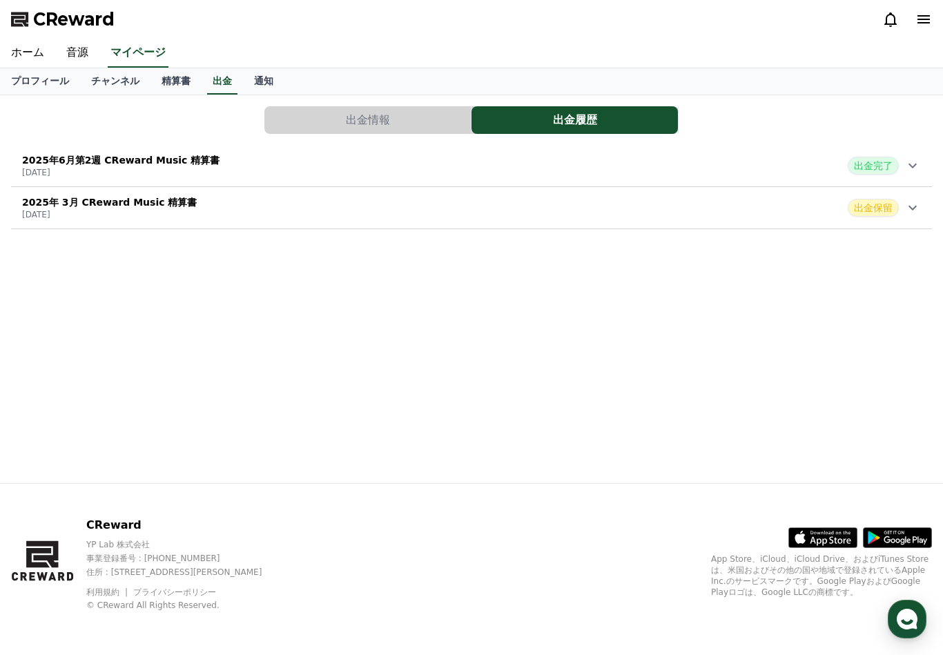
click at [912, 615] on use "button" at bounding box center [907, 619] width 21 height 21
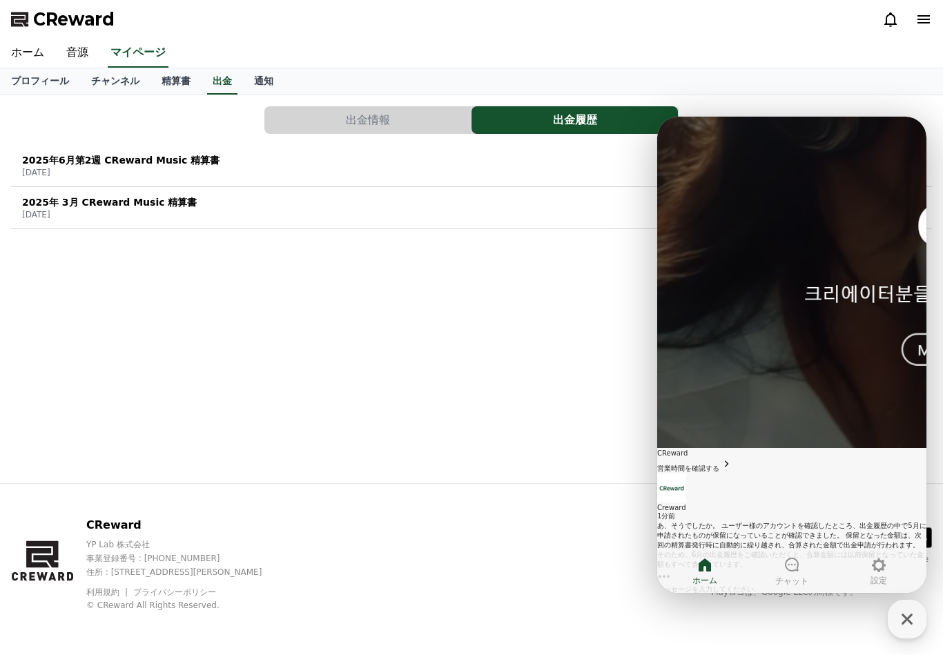
click at [850, 521] on div "あ、そうでしたか。 ユーザー様のアカウントを確認したところ、出金履歴の中で5月に申請されたものが保留になっていることが確認できました。 保留となった金額は、次…" at bounding box center [791, 545] width 269 height 48
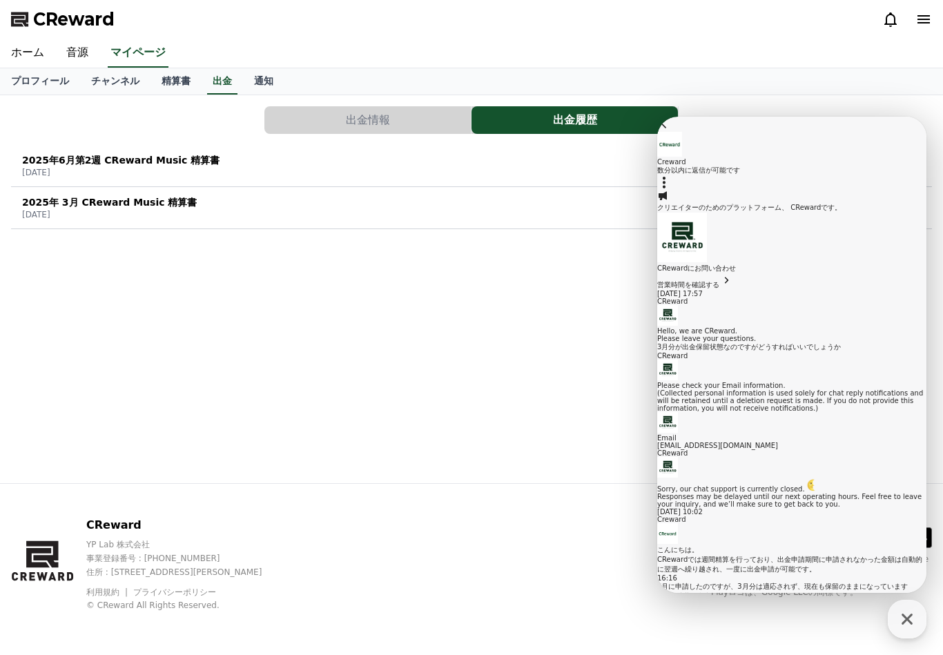
scroll to position [943, 0]
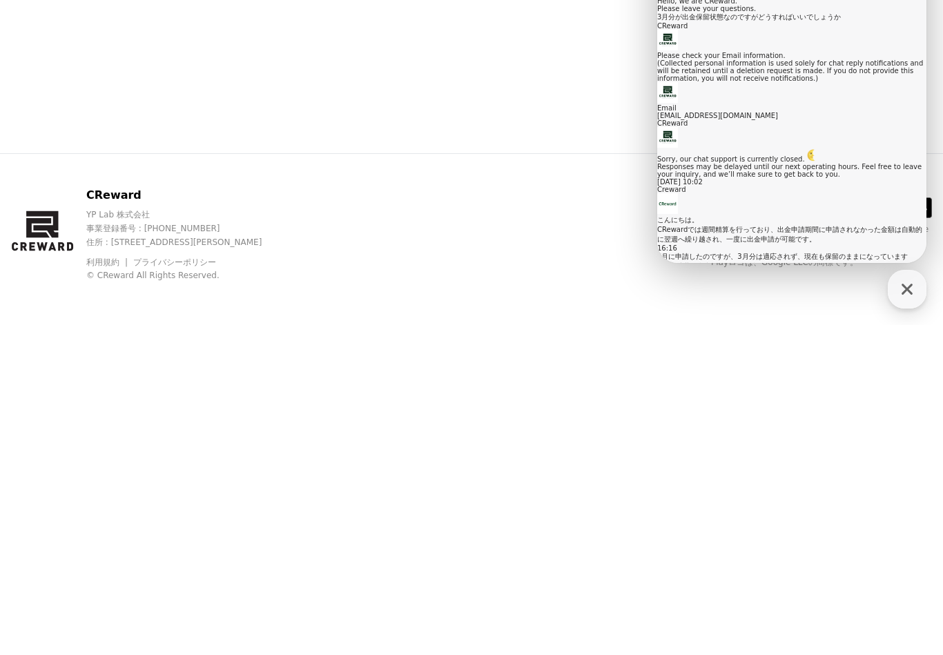
type textarea "*"
type textarea "**********"
click at [674, 553] on icon at bounding box center [665, 561] width 17 height 17
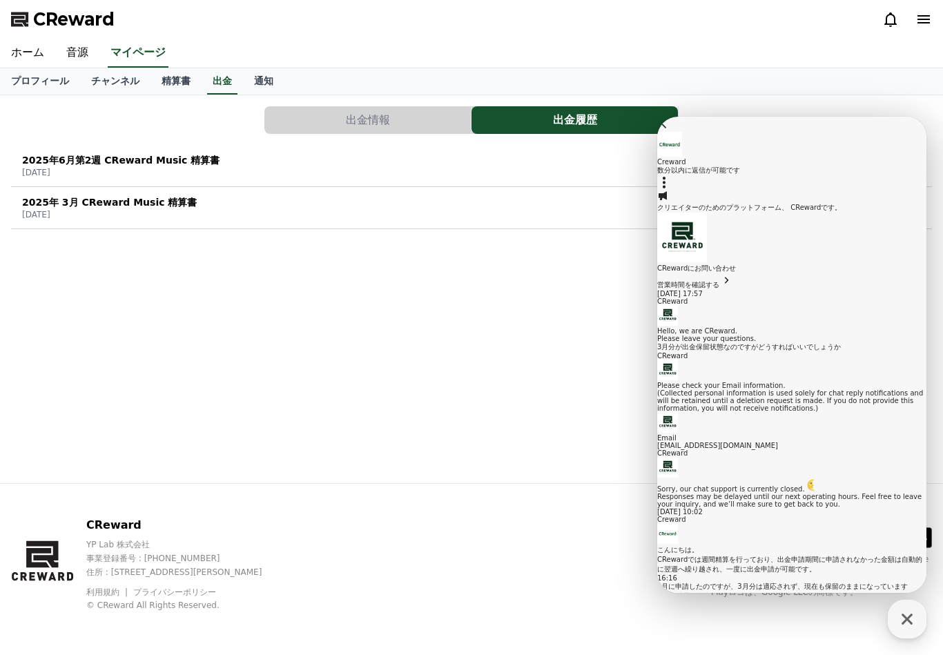
click at [671, 130] on icon at bounding box center [664, 124] width 14 height 14
